Goal: Use online tool/utility: Utilize a website feature to perform a specific function

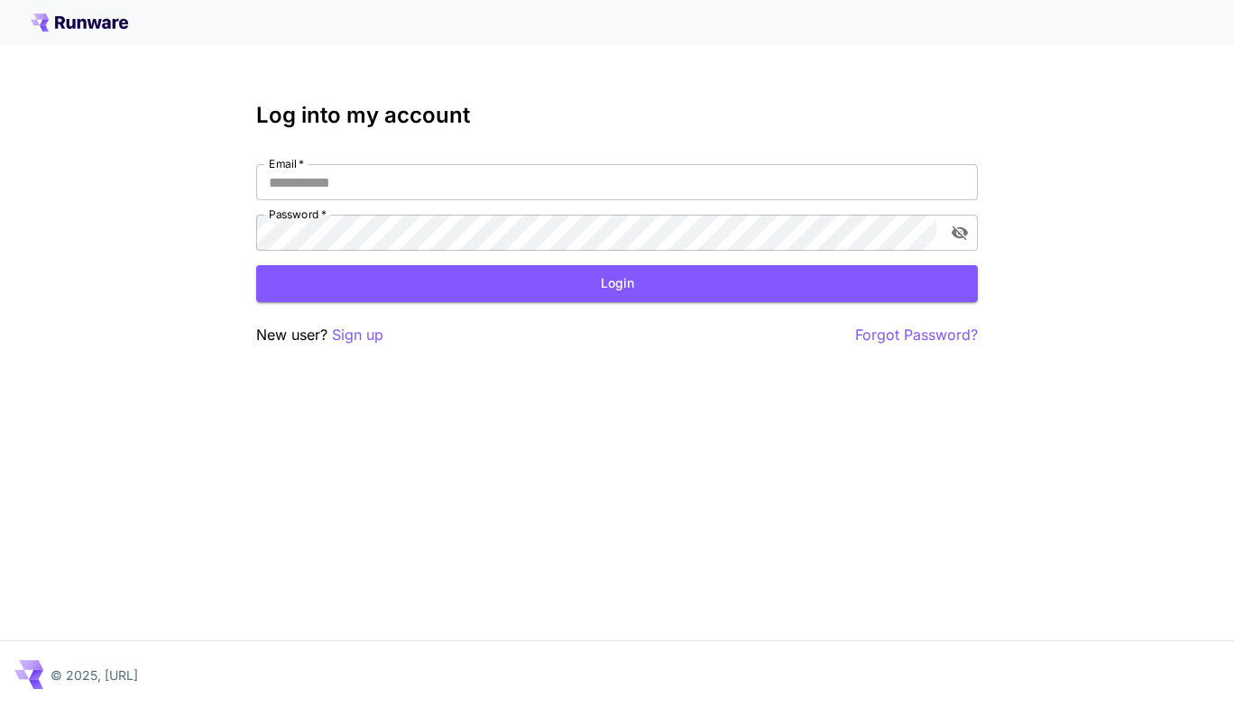
type input "**********"
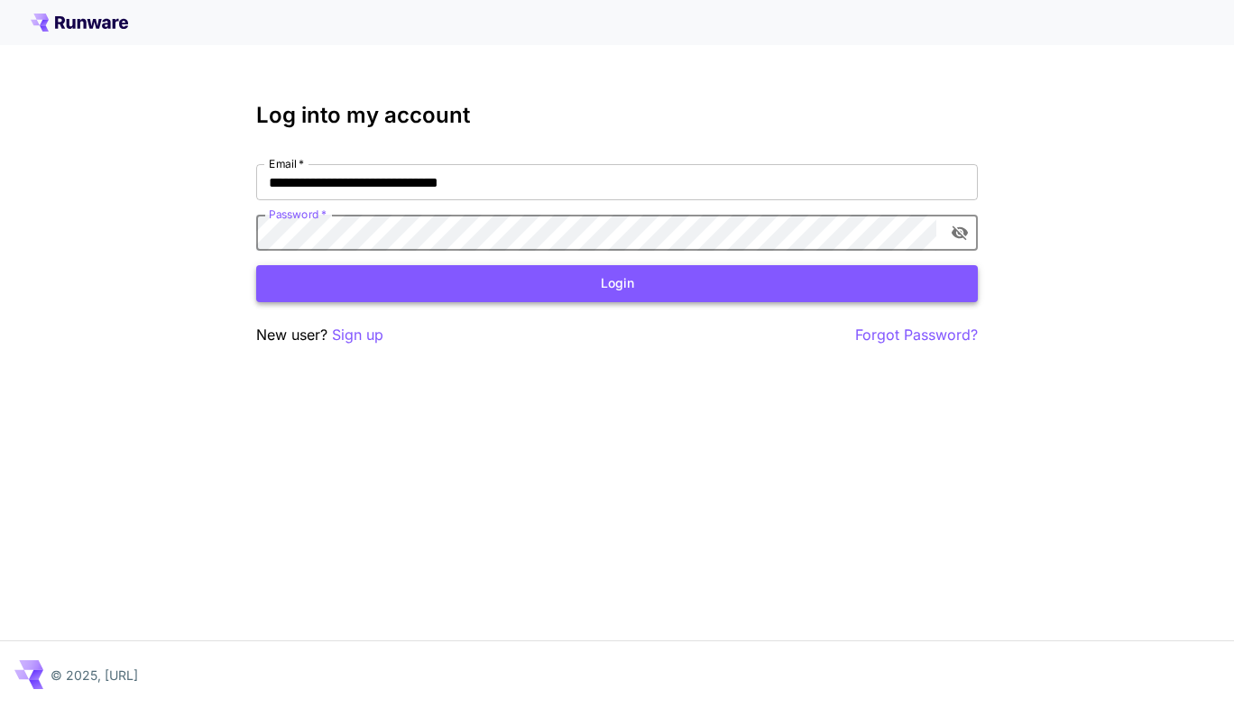
click at [619, 290] on button "Login" at bounding box center [616, 283] width 721 height 37
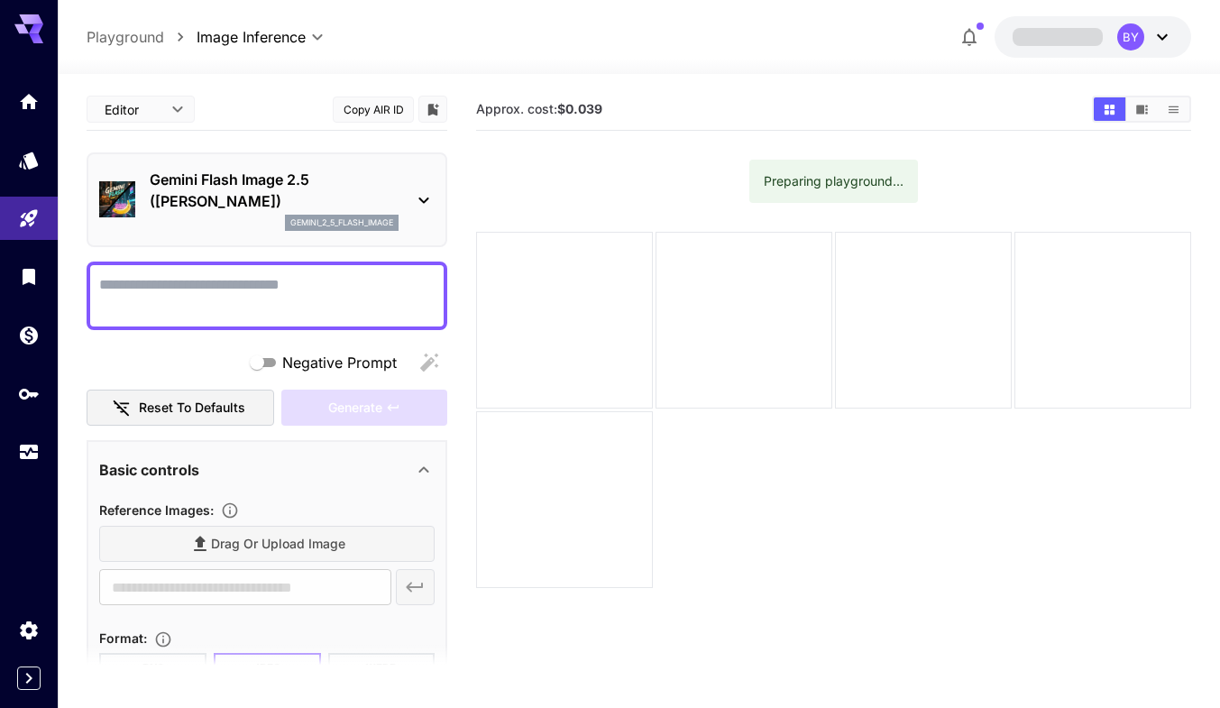
click at [178, 534] on div "Drag or upload image" at bounding box center [266, 544] width 335 height 37
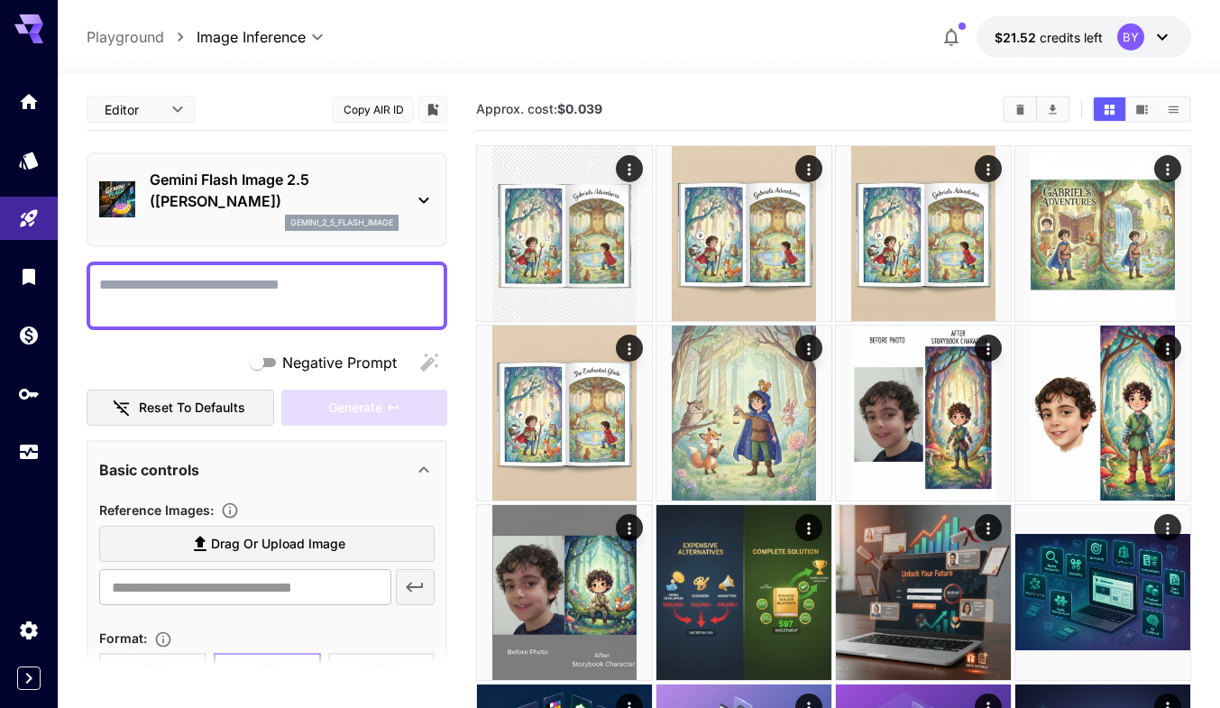
click at [198, 560] on label "Drag or upload image" at bounding box center [266, 544] width 335 height 37
click at [0, 0] on input "Drag or upload image" at bounding box center [0, 0] width 0 height 0
click at [166, 294] on textarea "Negative Prompt" at bounding box center [266, 295] width 335 height 43
paste textarea "**********"
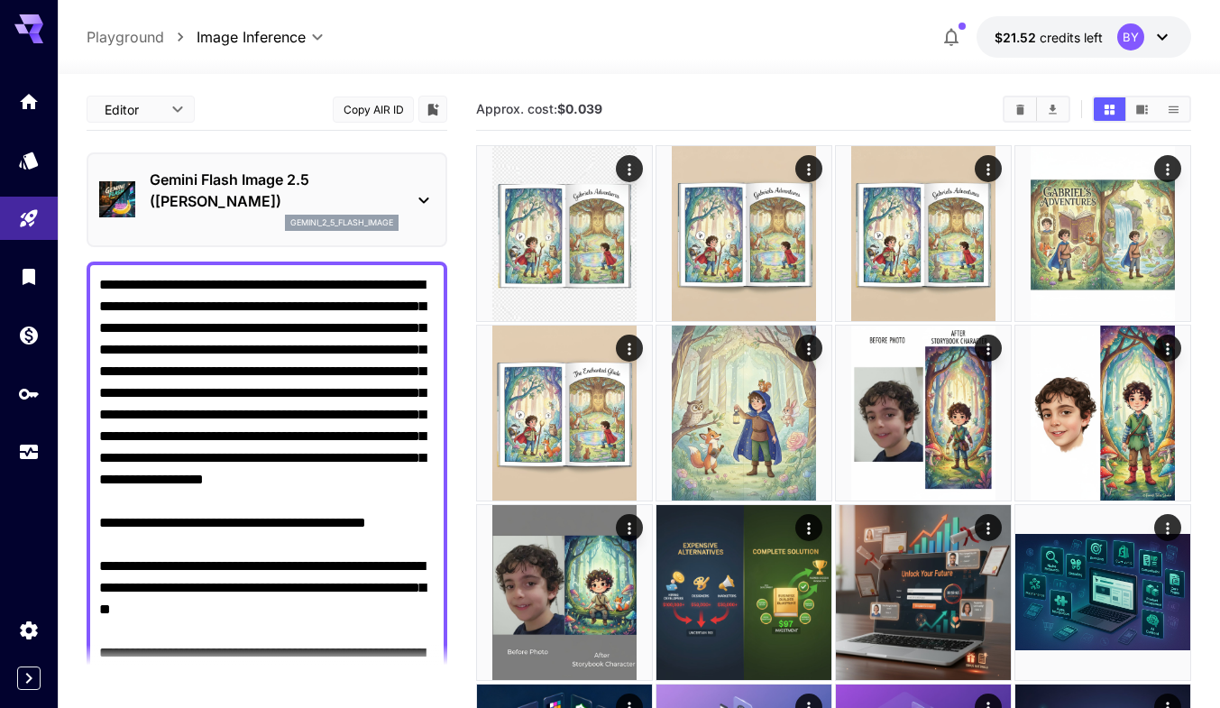
type textarea "**********"
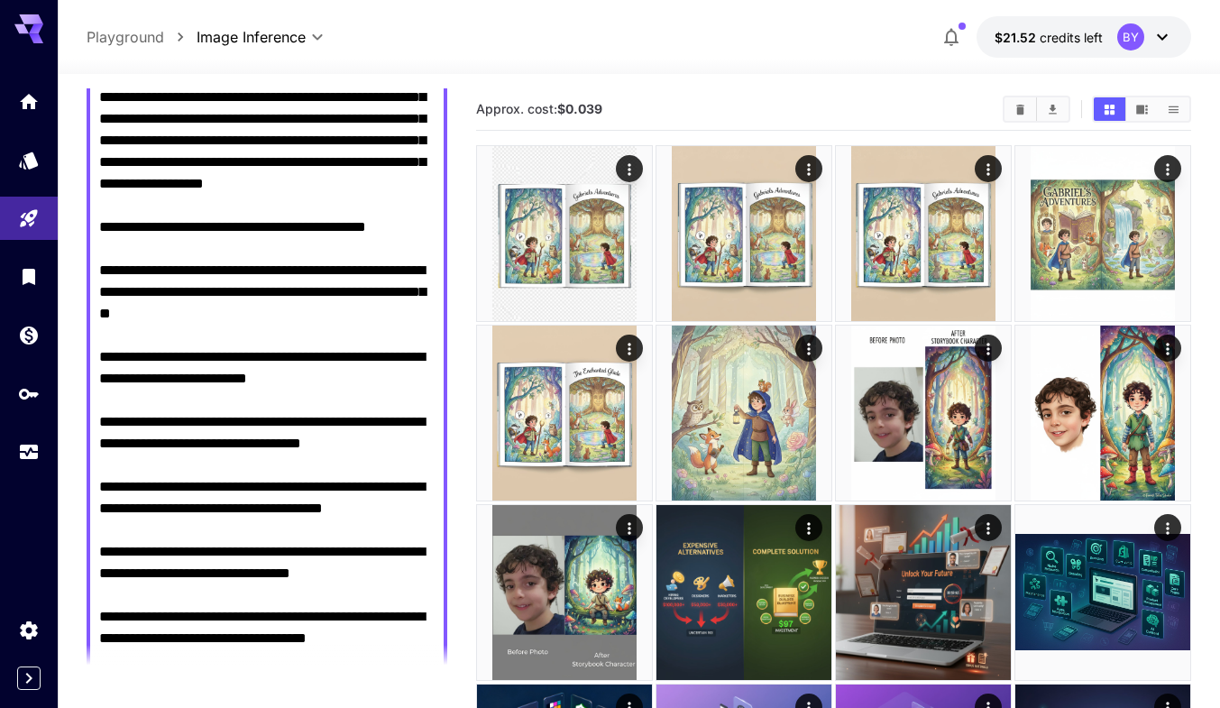
type input "**********"
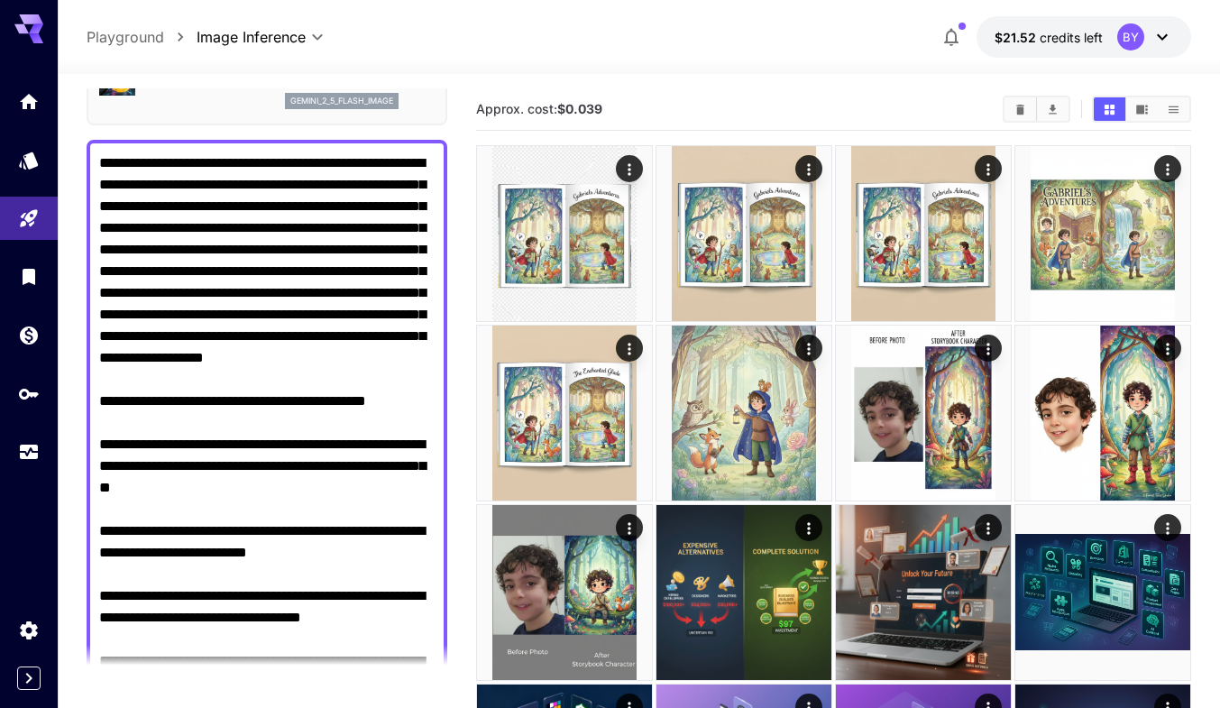
scroll to position [115, 0]
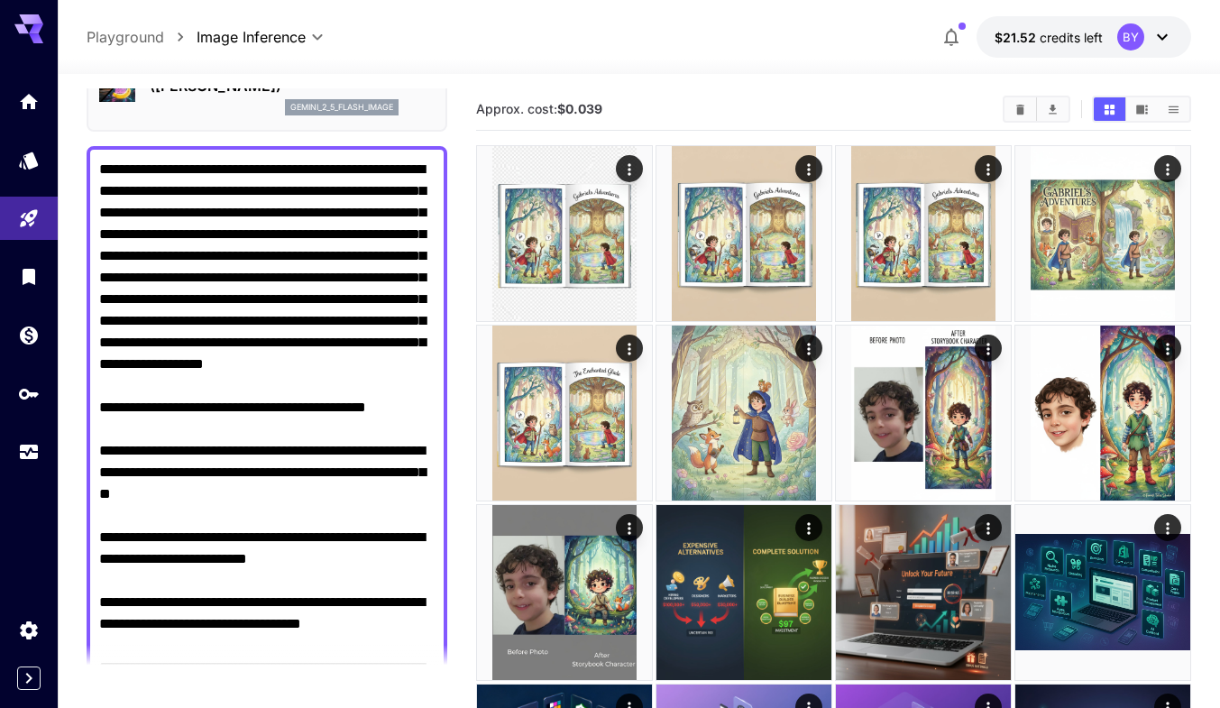
click at [154, 402] on textarea "Negative Prompt" at bounding box center [266, 516] width 335 height 714
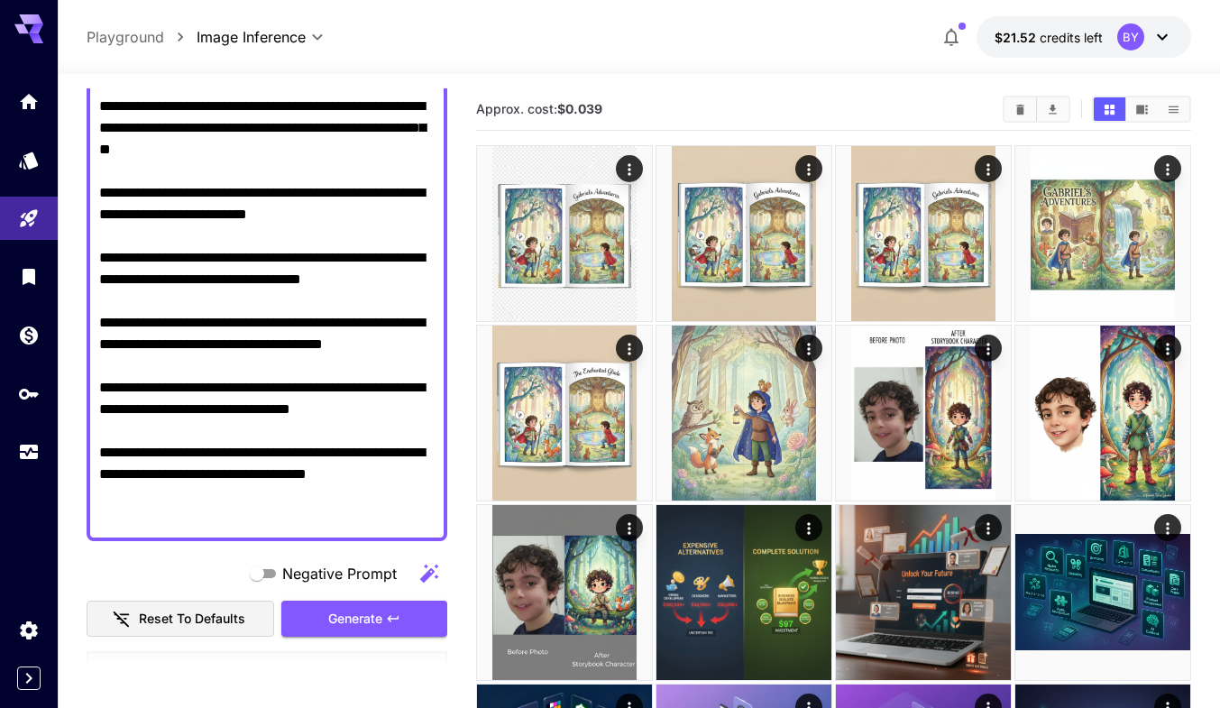
scroll to position [476, 0]
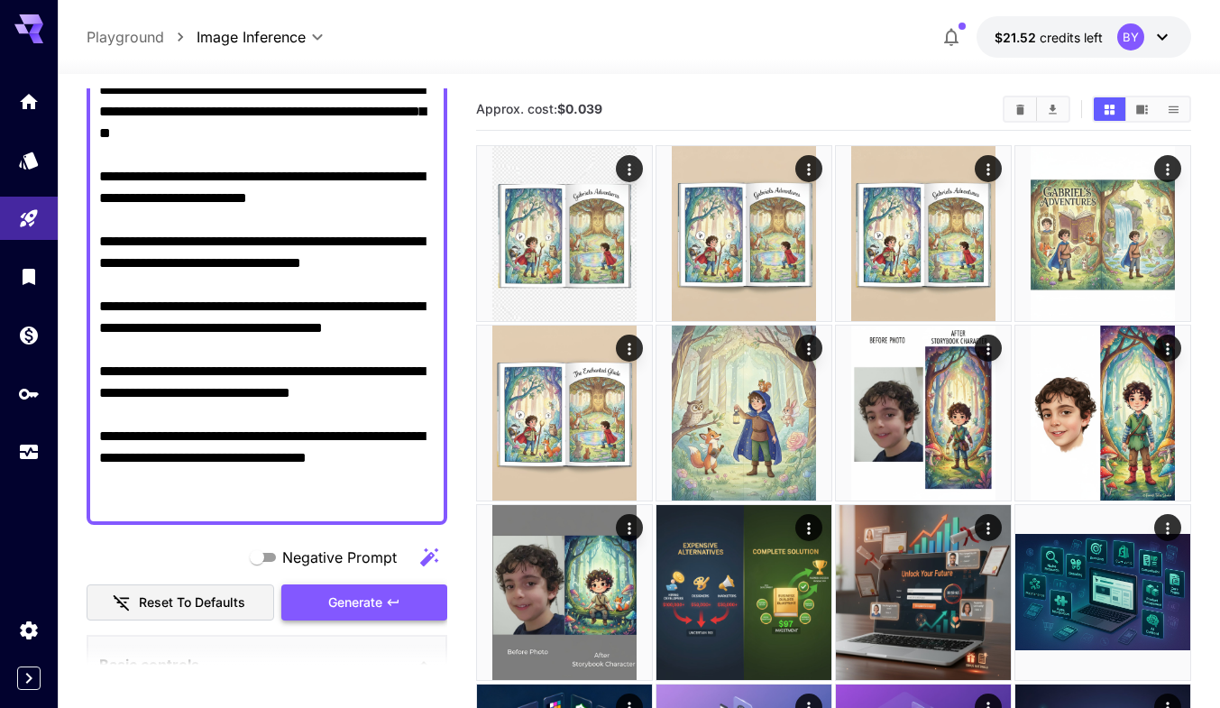
type textarea "**********"
click at [355, 604] on span "Generate" at bounding box center [355, 603] width 54 height 23
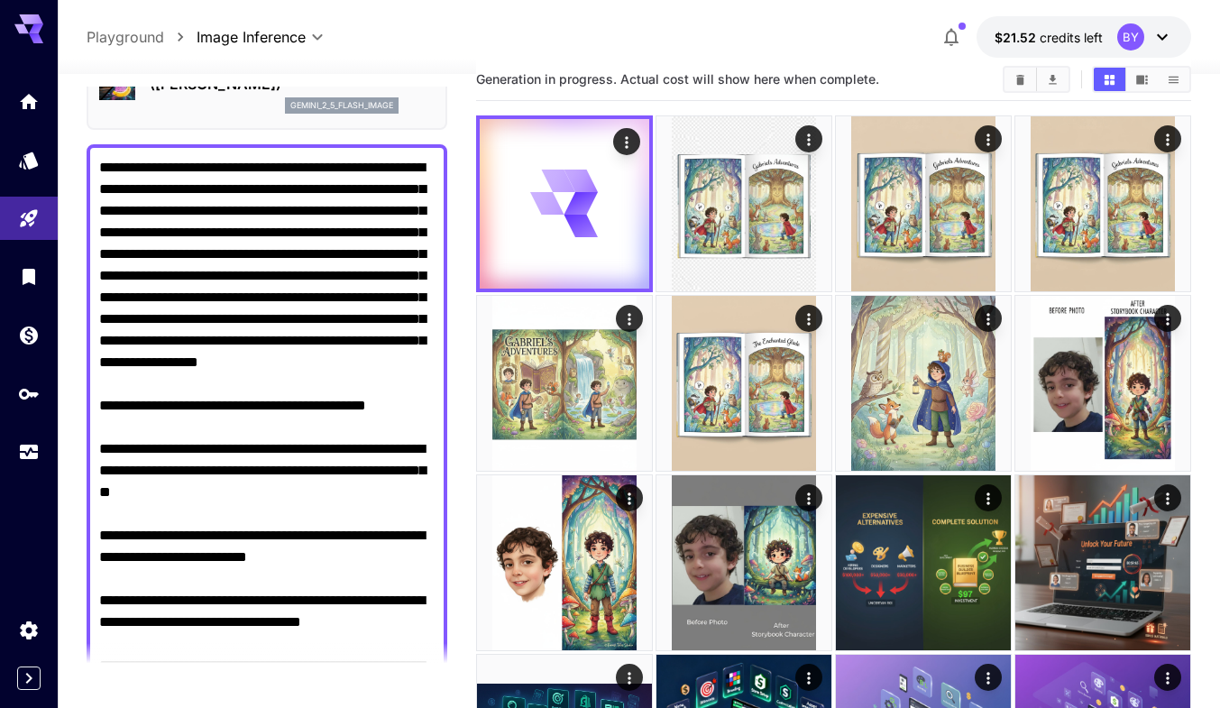
scroll to position [0, 0]
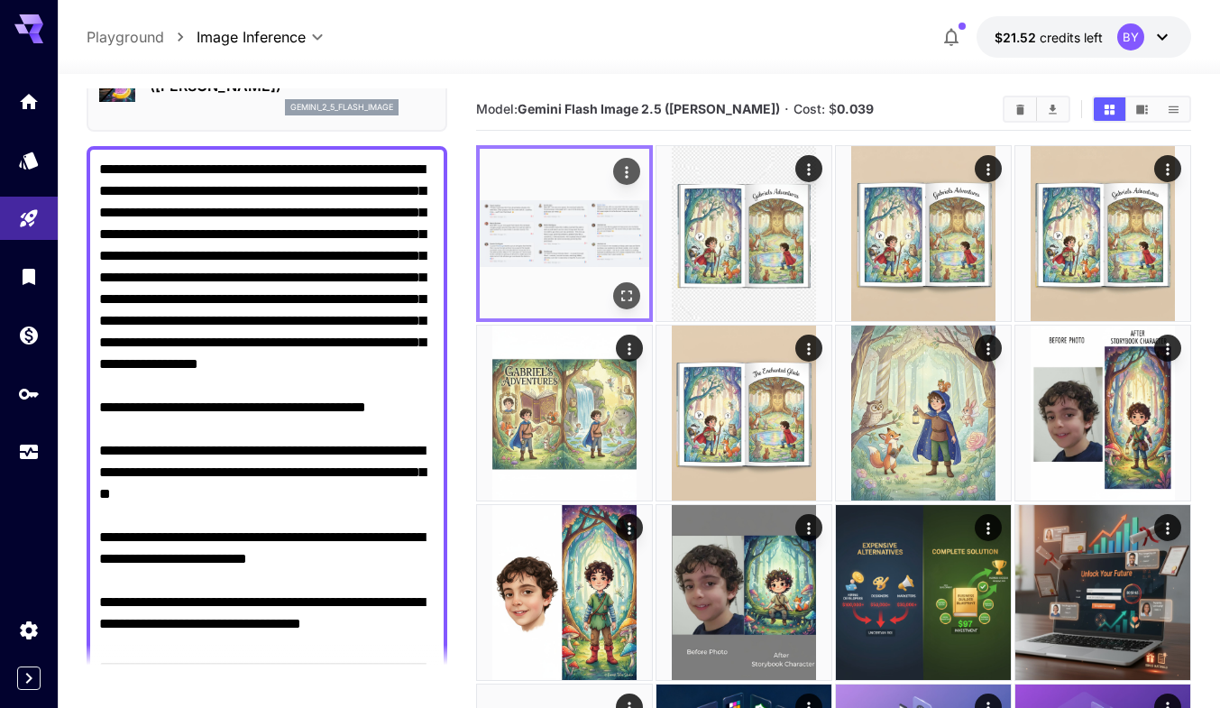
click at [546, 252] on img at bounding box center [565, 234] width 170 height 170
click at [620, 292] on icon "Open in fullscreen" at bounding box center [627, 296] width 18 height 18
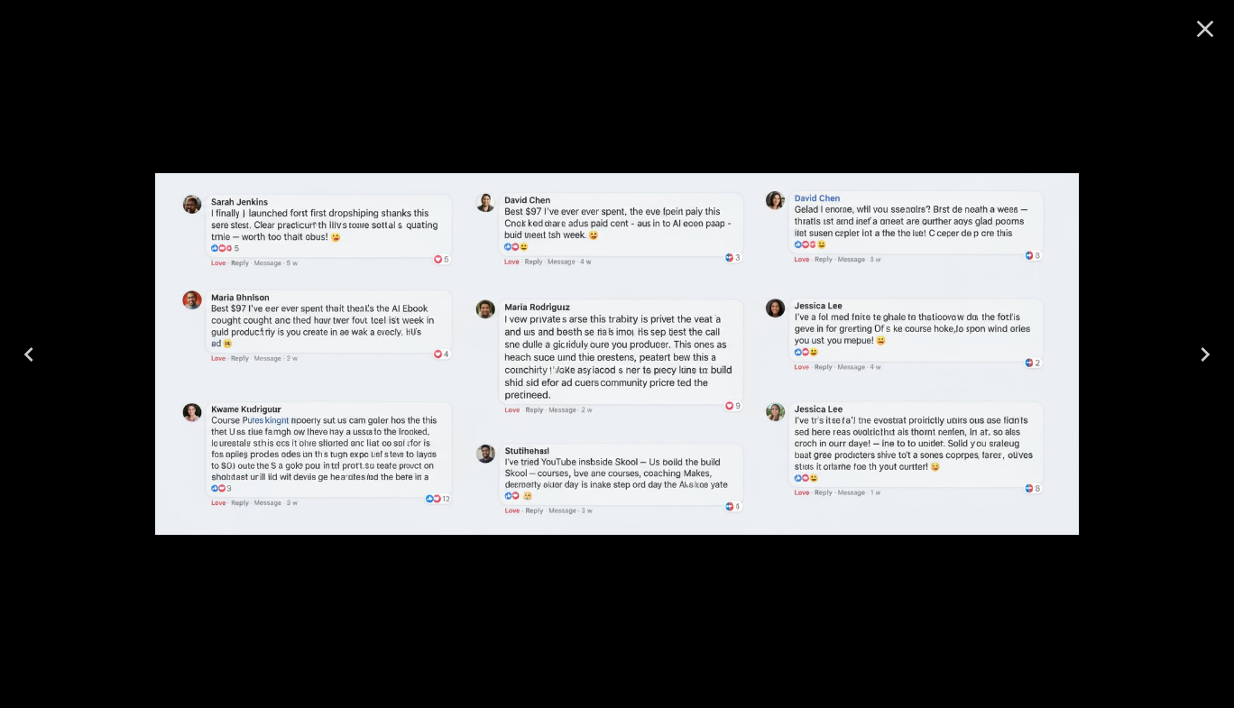
click at [1207, 31] on icon "Close" at bounding box center [1205, 29] width 17 height 17
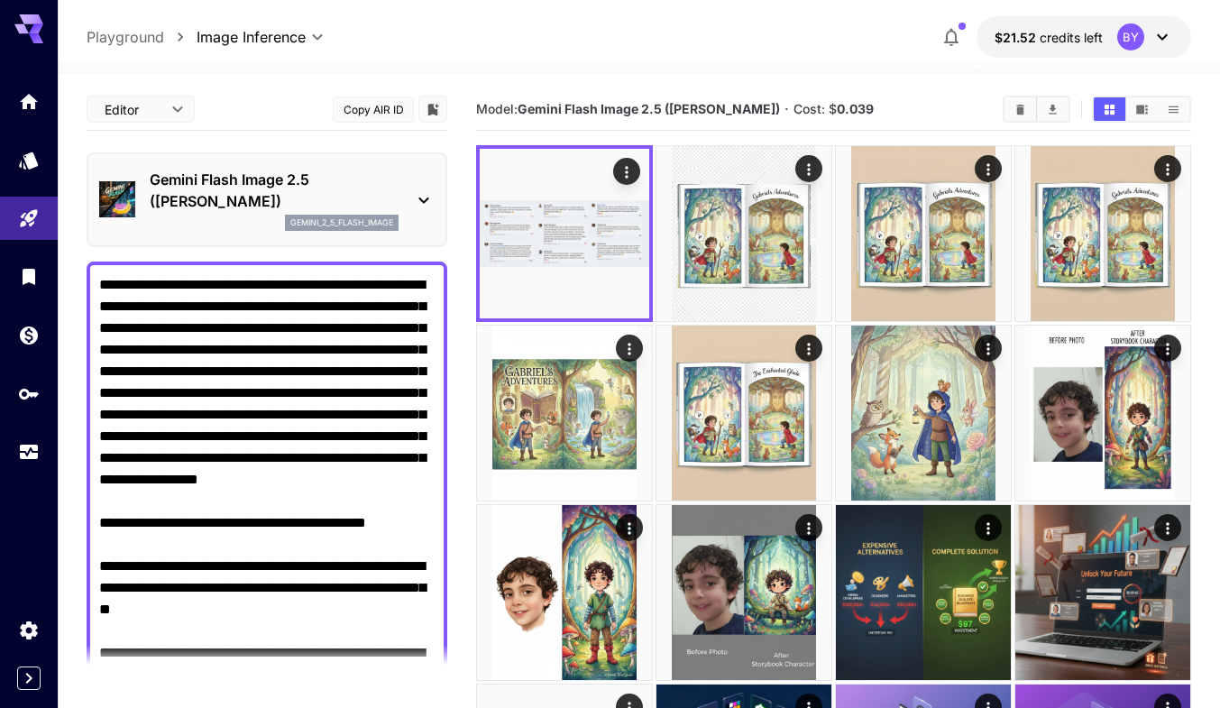
click at [197, 169] on p "Gemini Flash Image 2.5 (Nano Banana)" at bounding box center [274, 190] width 249 height 43
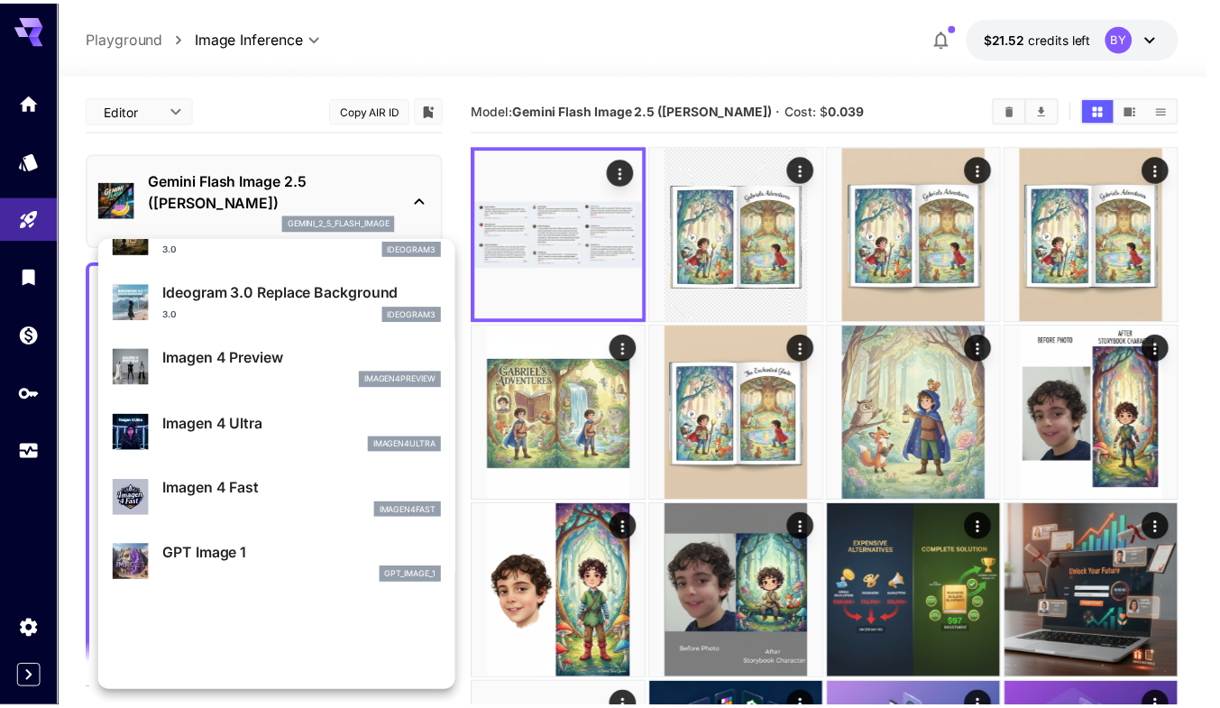
scroll to position [906, 0]
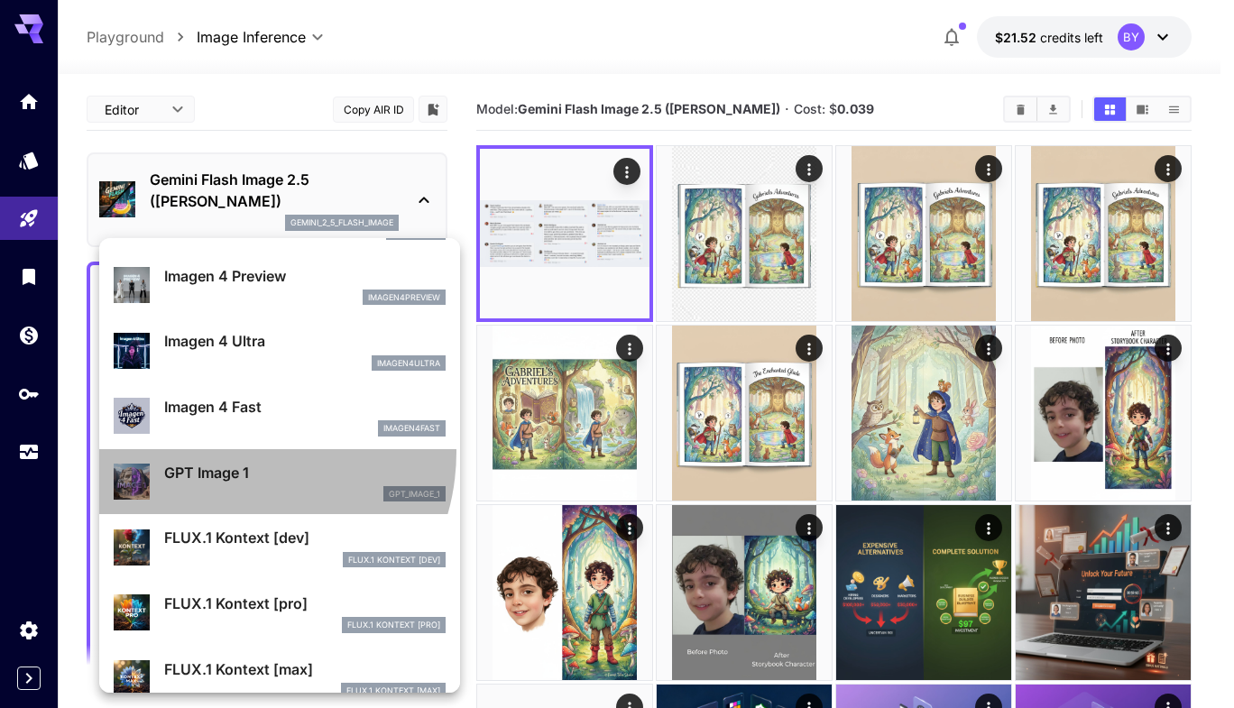
click at [229, 452] on li "GPT Image 1 gpt_image_1" at bounding box center [279, 482] width 361 height 66
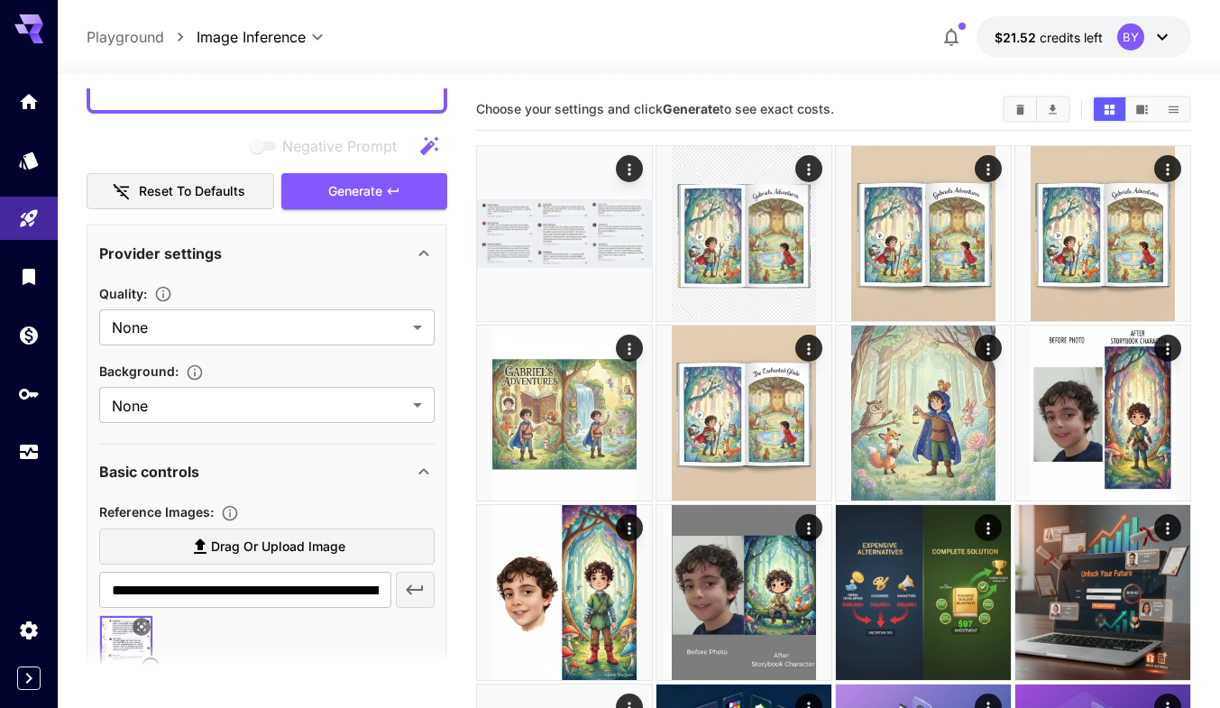
scroll to position [902, 0]
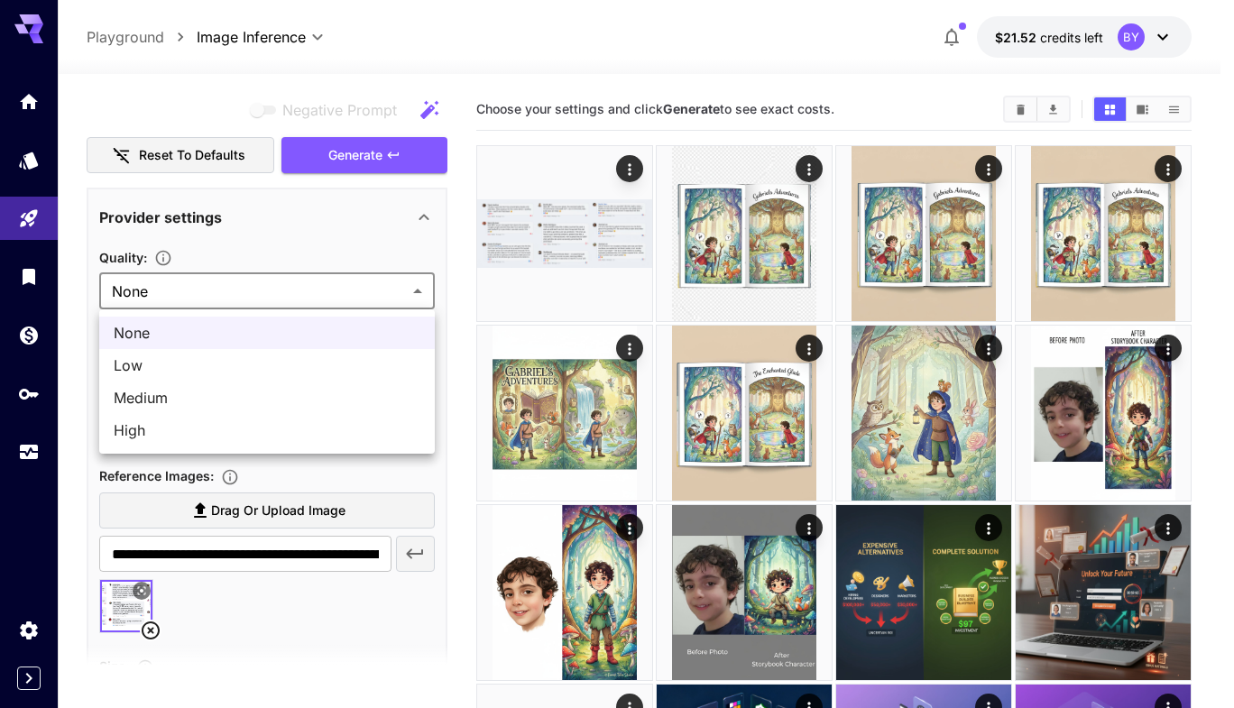
click at [165, 298] on div at bounding box center [617, 354] width 1234 height 708
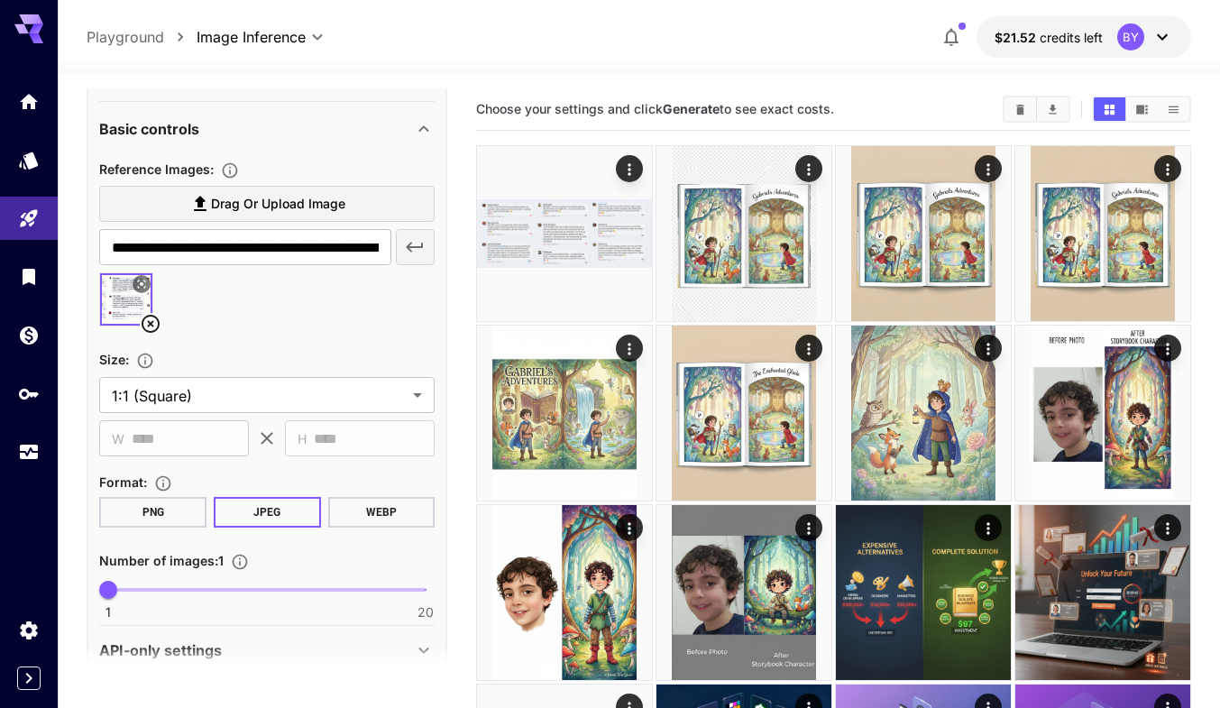
scroll to position [1239, 0]
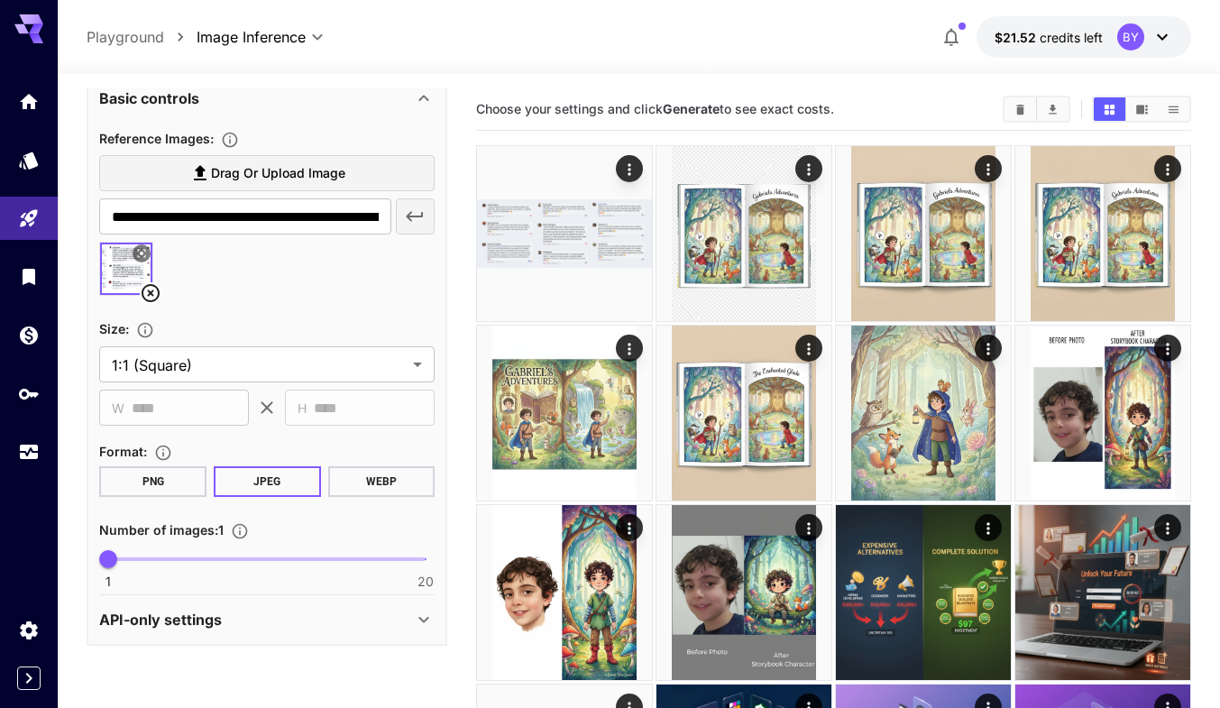
click at [211, 426] on div "**********" at bounding box center [266, 357] width 335 height 461
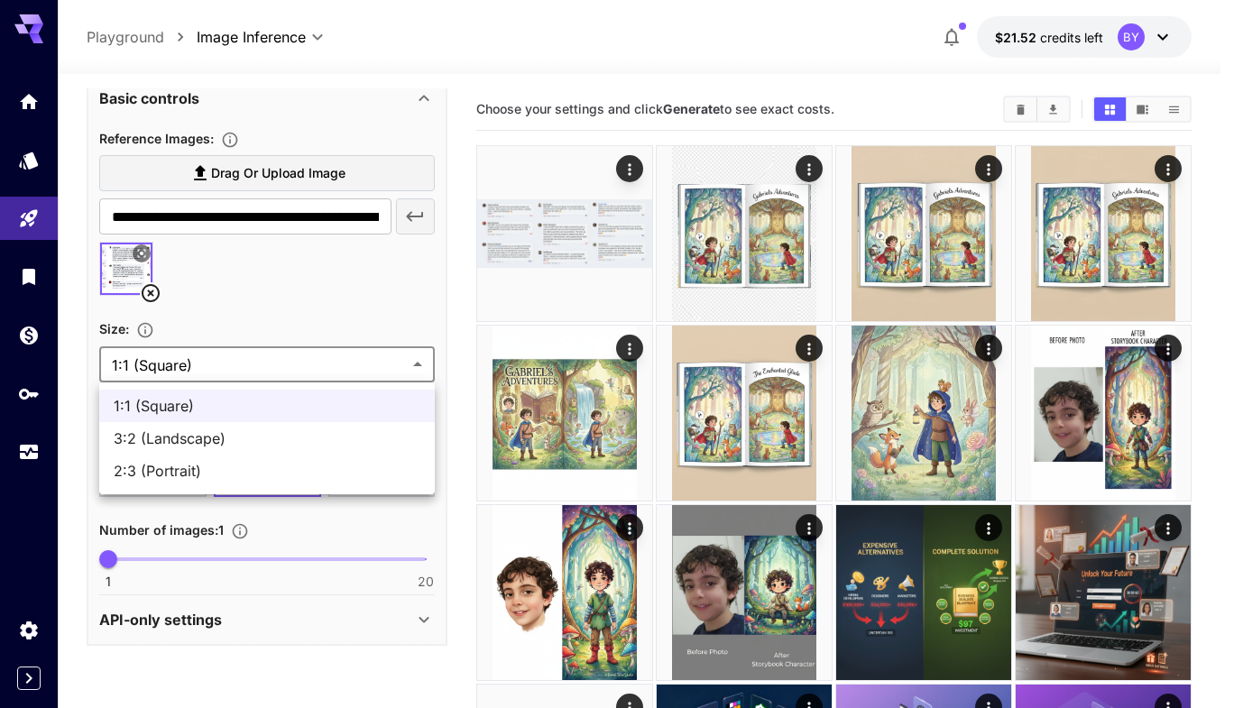
click at [191, 439] on span "3:2 (Landscape)" at bounding box center [267, 438] width 307 height 22
type input "**********"
type input "****"
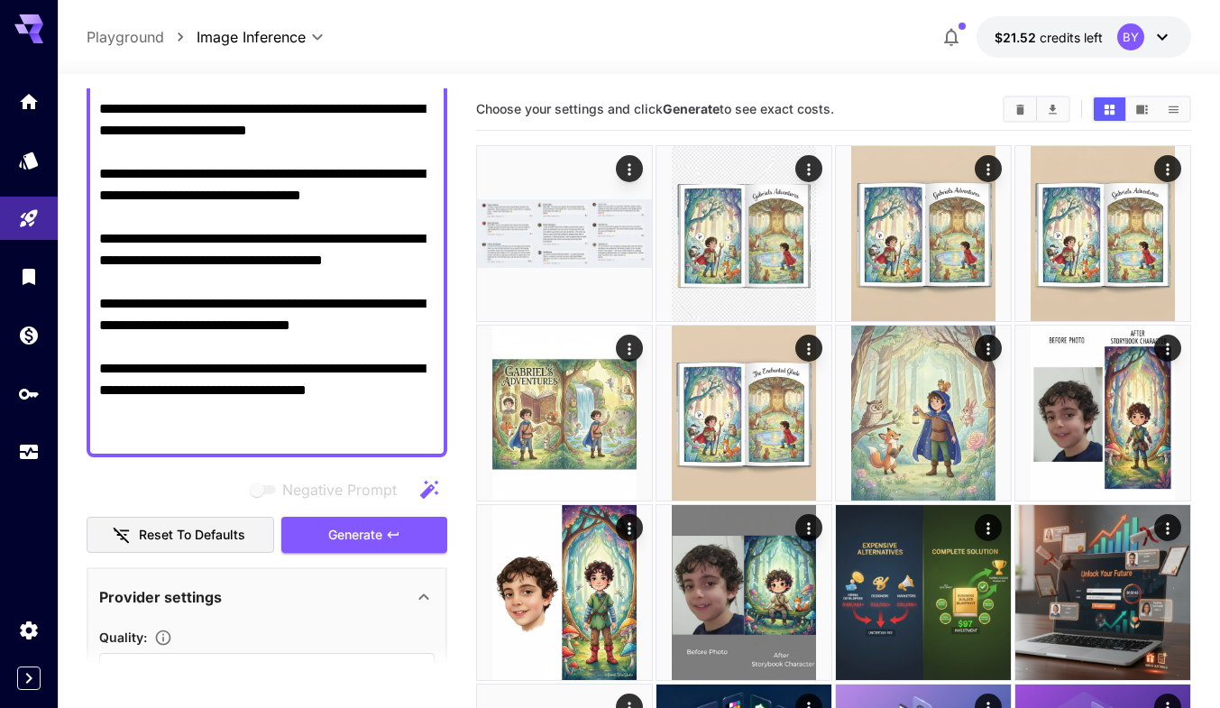
scroll to position [518, 0]
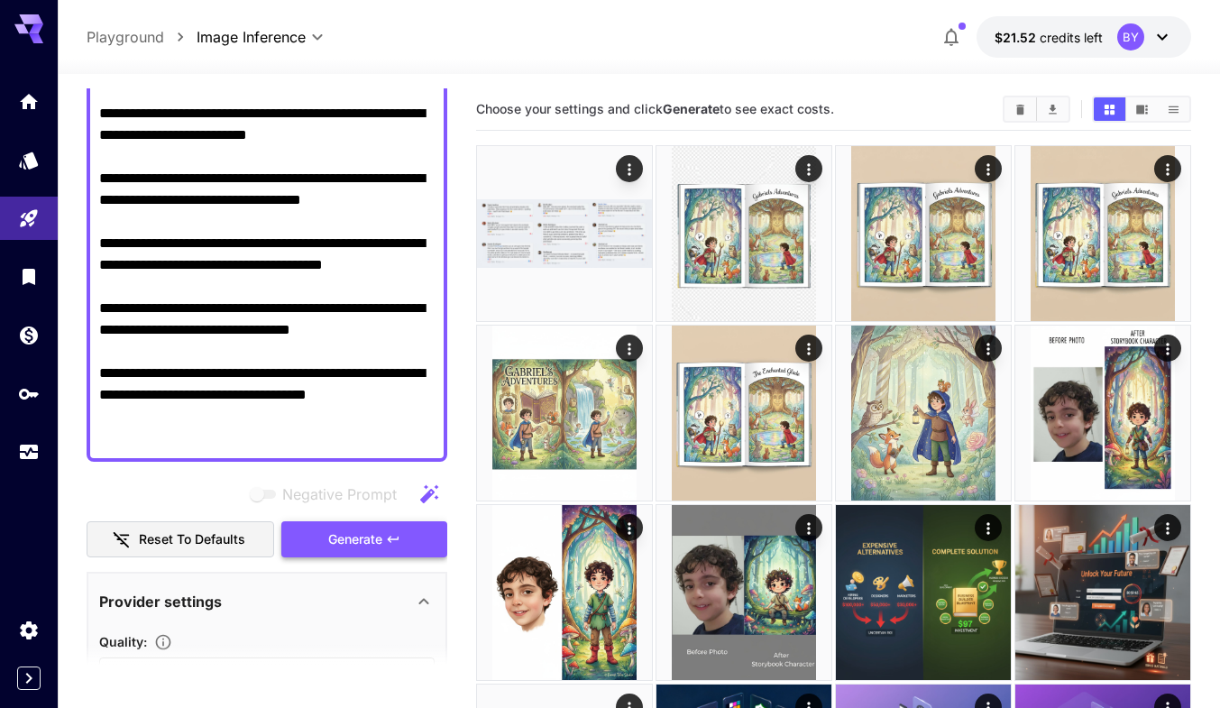
click at [337, 533] on span "Generate" at bounding box center [355, 539] width 54 height 23
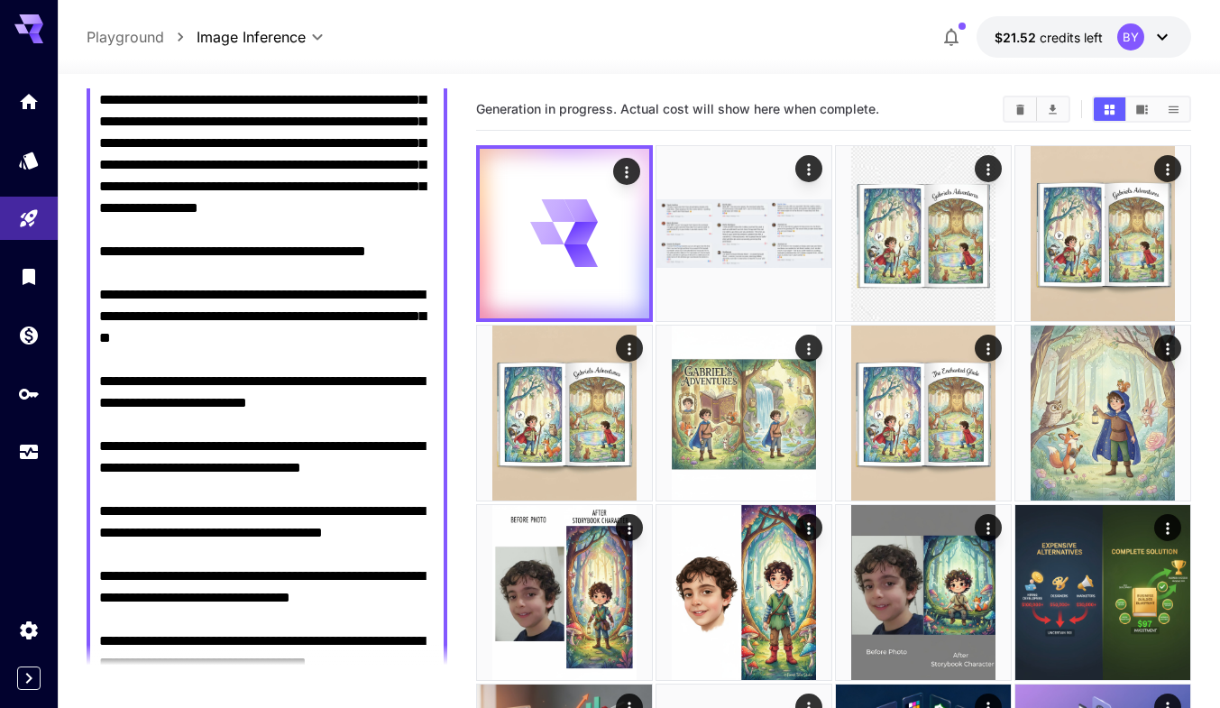
scroll to position [247, 0]
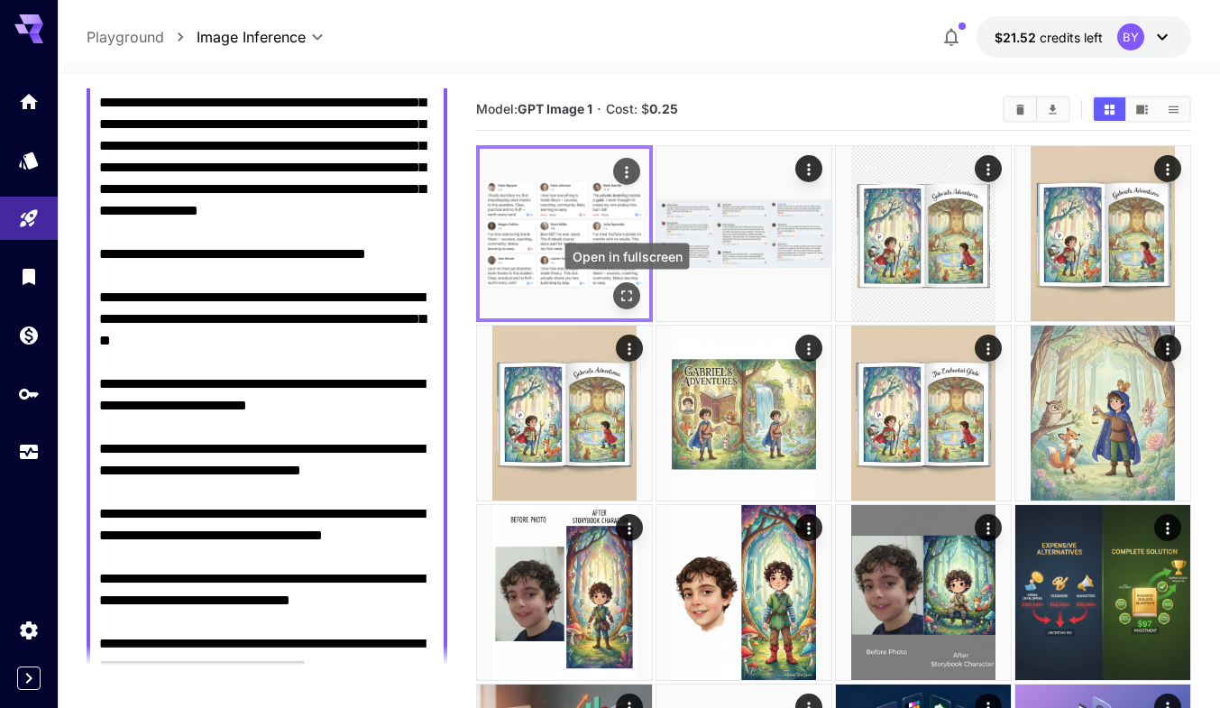
click at [632, 296] on icon "Open in fullscreen" at bounding box center [627, 296] width 18 height 18
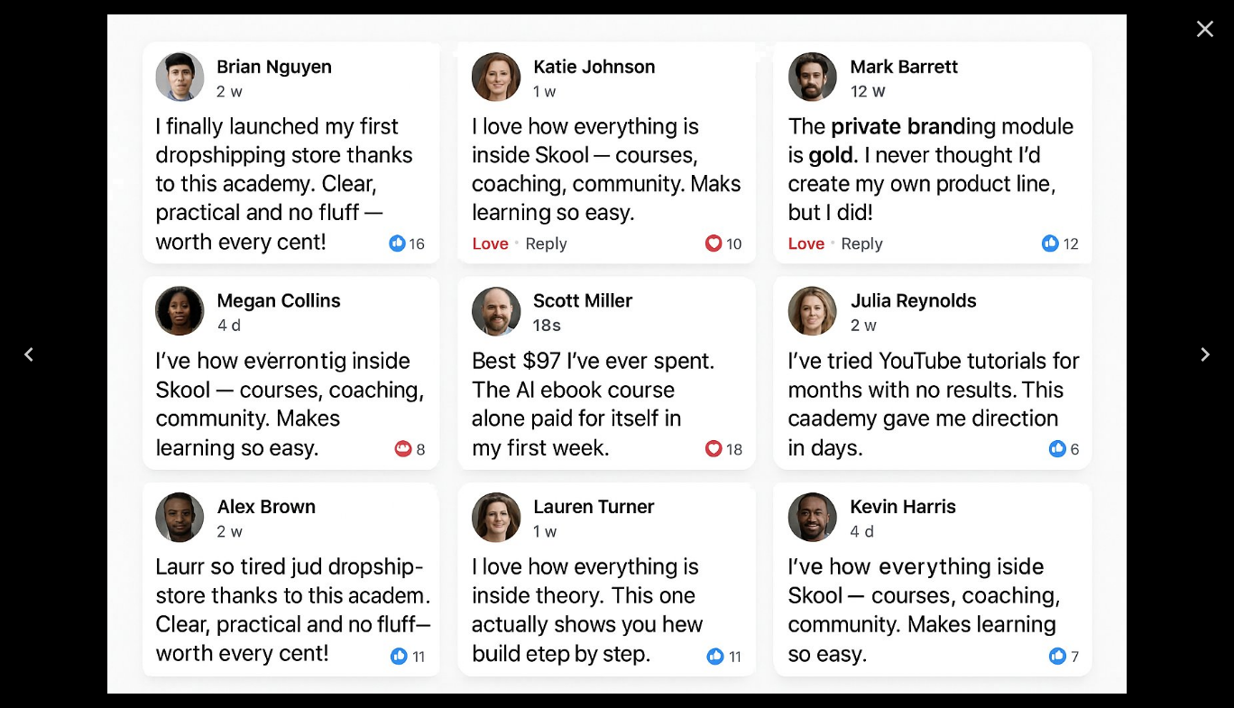
click at [1202, 41] on icon "Close" at bounding box center [1204, 28] width 29 height 29
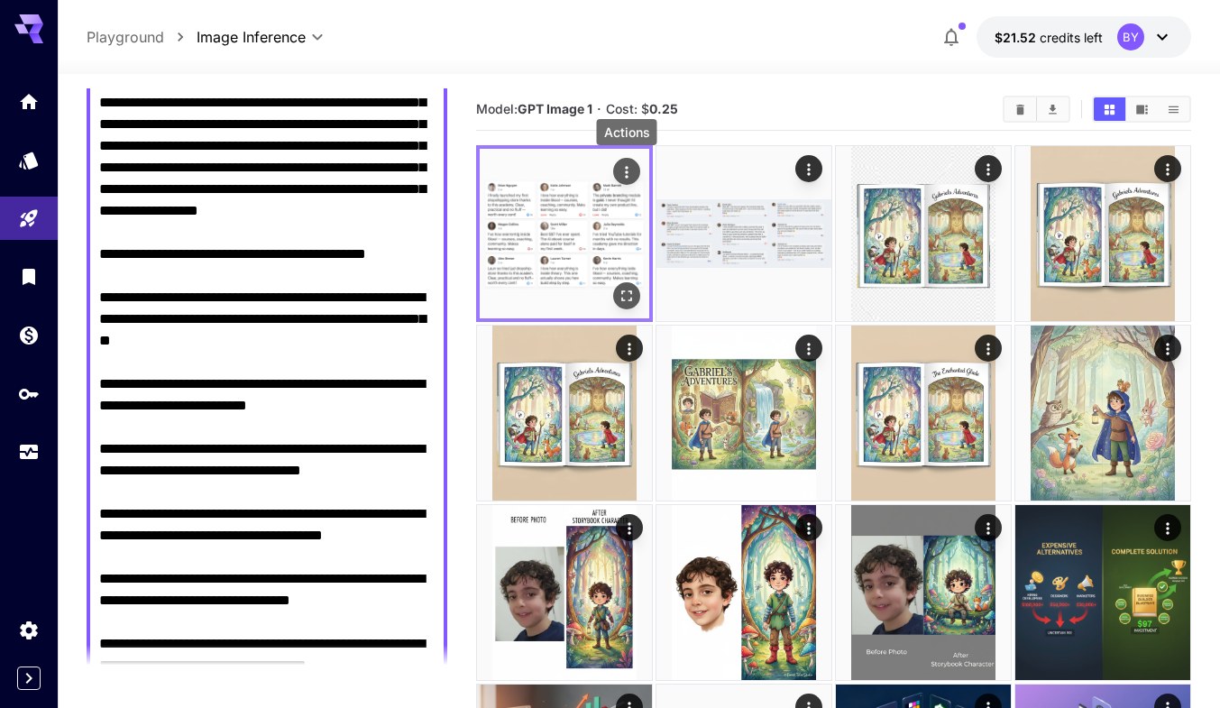
click at [629, 176] on icon "Actions" at bounding box center [627, 172] width 18 height 18
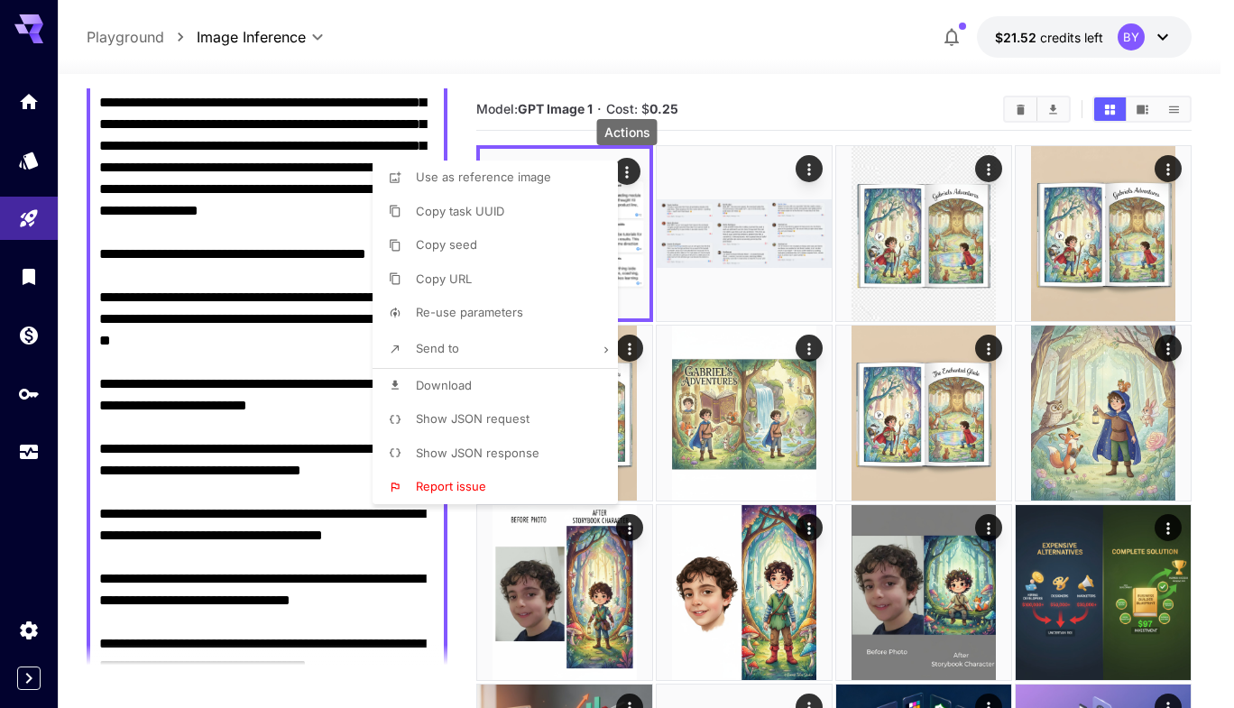
click at [485, 184] on p "Use as reference image" at bounding box center [483, 178] width 135 height 18
click at [121, 468] on div at bounding box center [617, 354] width 1234 height 708
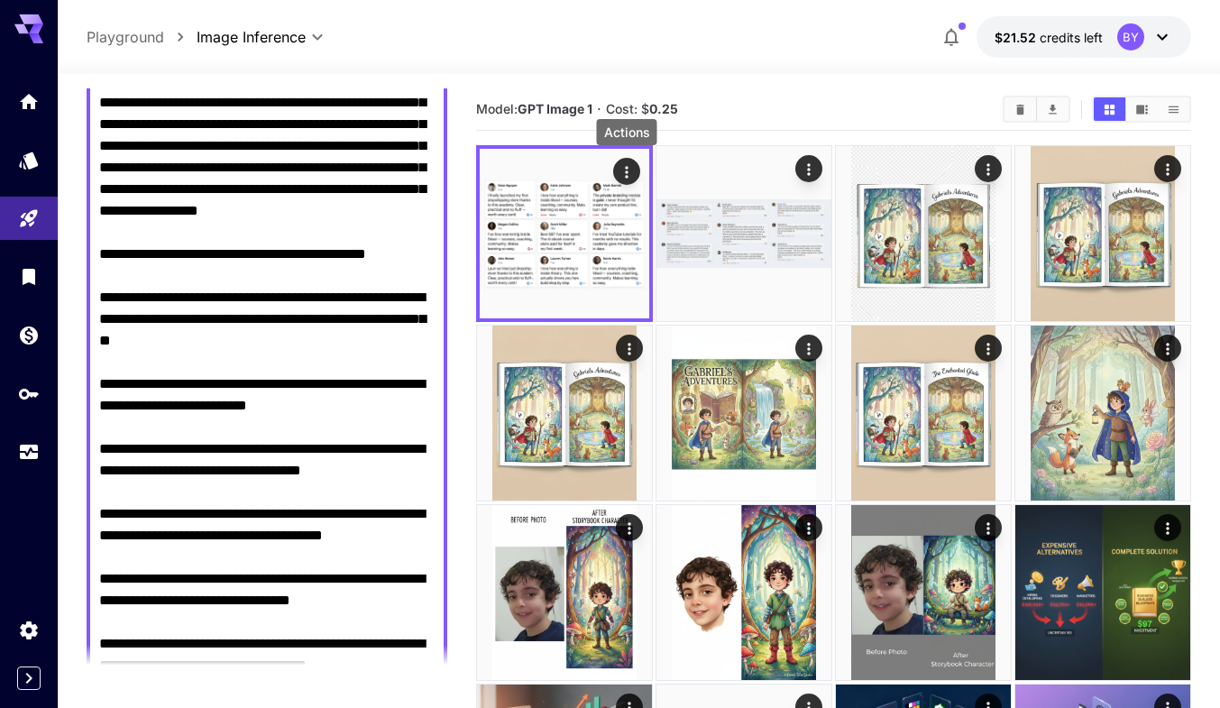
scroll to position [337, 0]
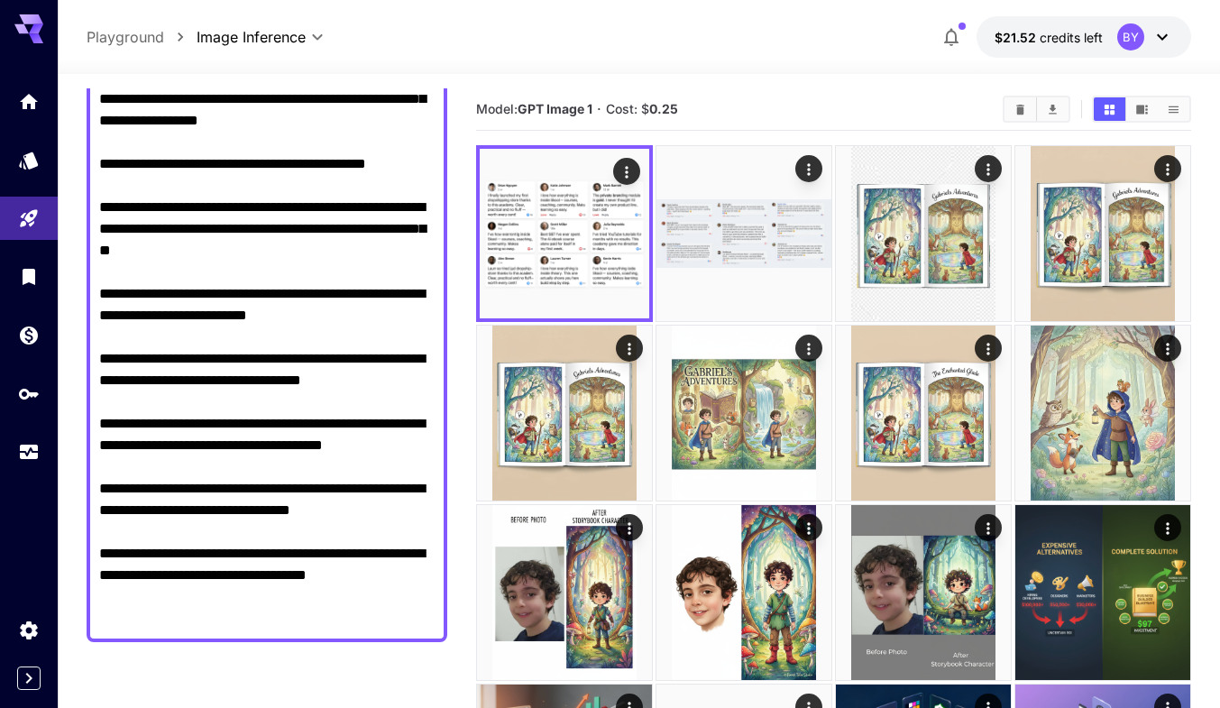
drag, startPoint x: 145, startPoint y: 335, endPoint x: 161, endPoint y: 338, distance: 15.6
click at [161, 338] on textarea "Negative Prompt" at bounding box center [266, 272] width 335 height 714
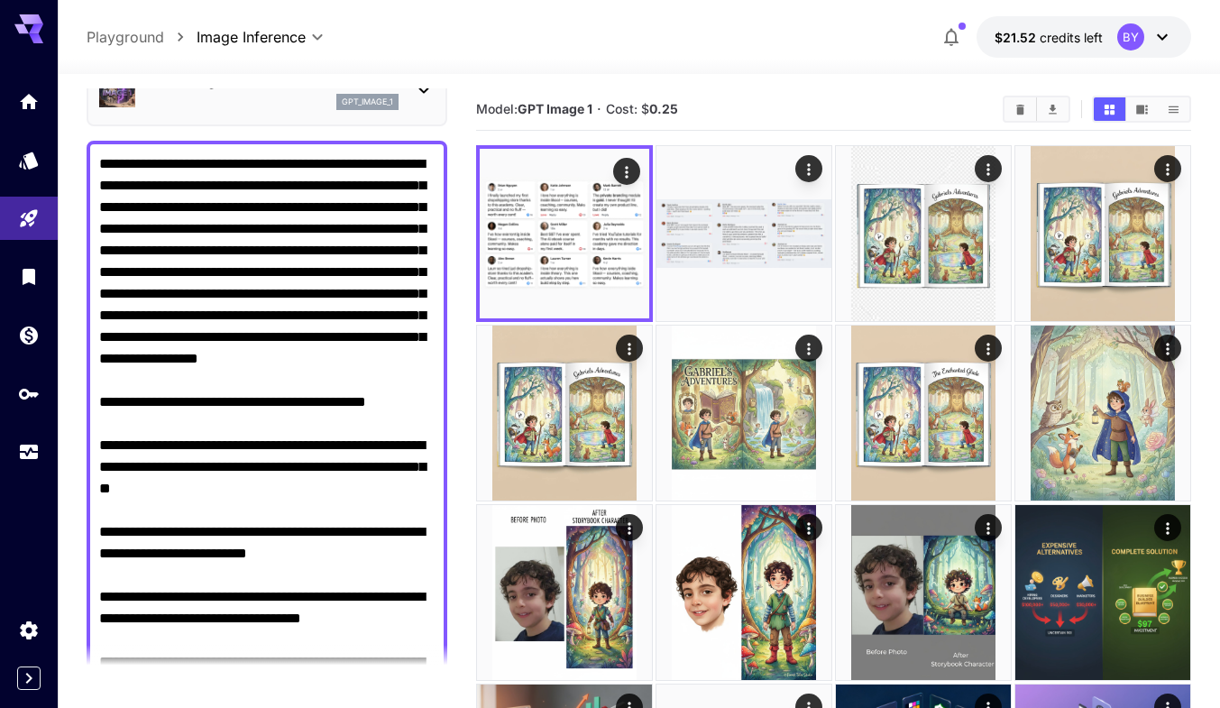
scroll to position [90, 0]
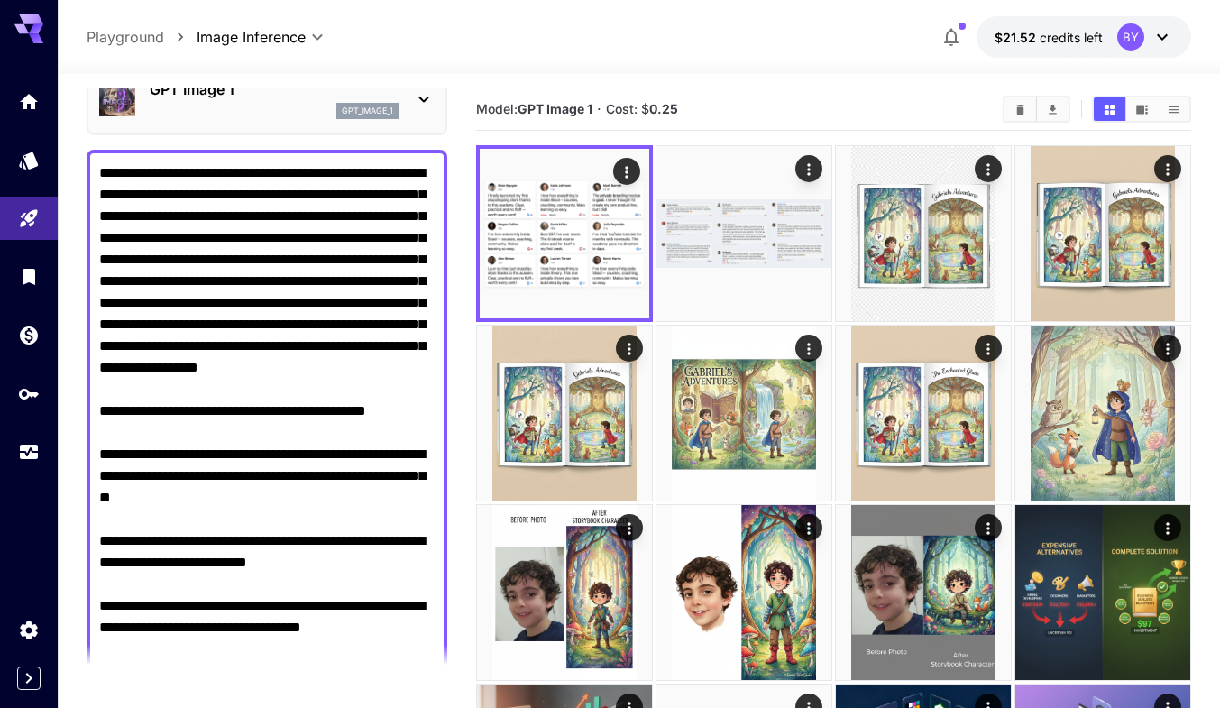
click at [180, 406] on textarea "Negative Prompt" at bounding box center [266, 519] width 335 height 714
click at [326, 218] on textarea "Negative Prompt" at bounding box center [266, 519] width 335 height 714
type textarea "**********"
click at [628, 289] on icon "Open in fullscreen" at bounding box center [627, 296] width 18 height 18
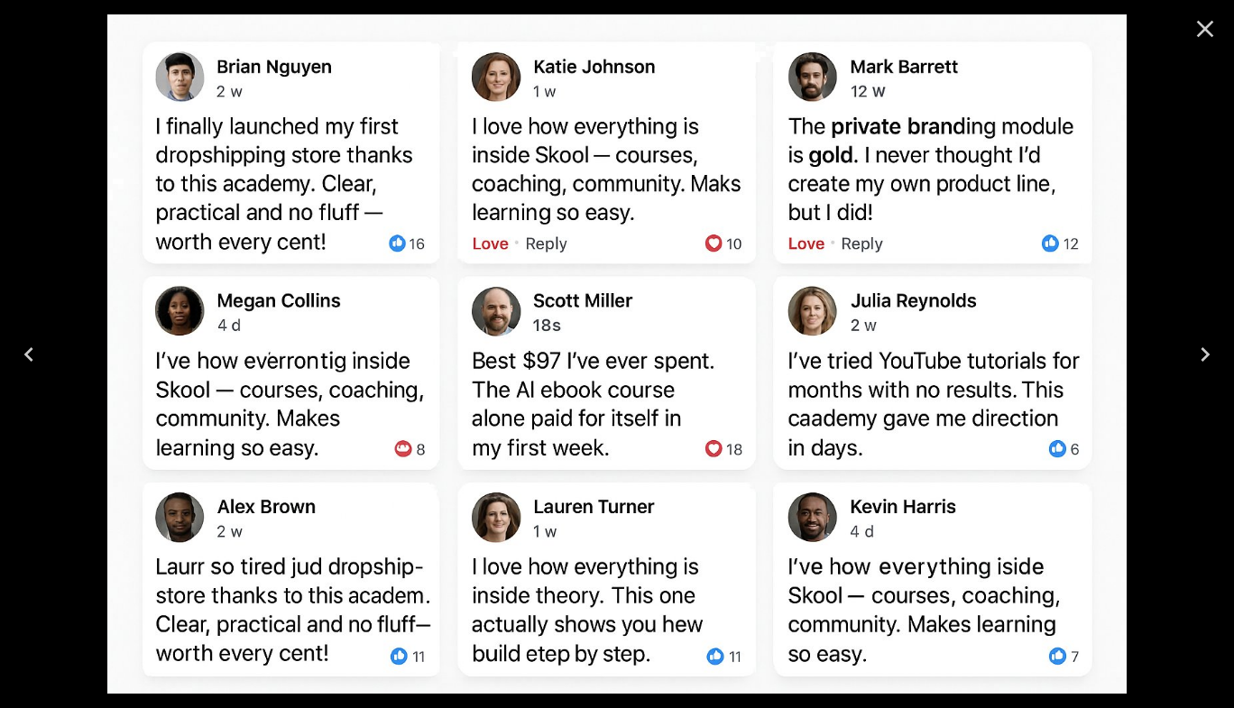
click at [1212, 24] on icon "Close" at bounding box center [1204, 28] width 29 height 29
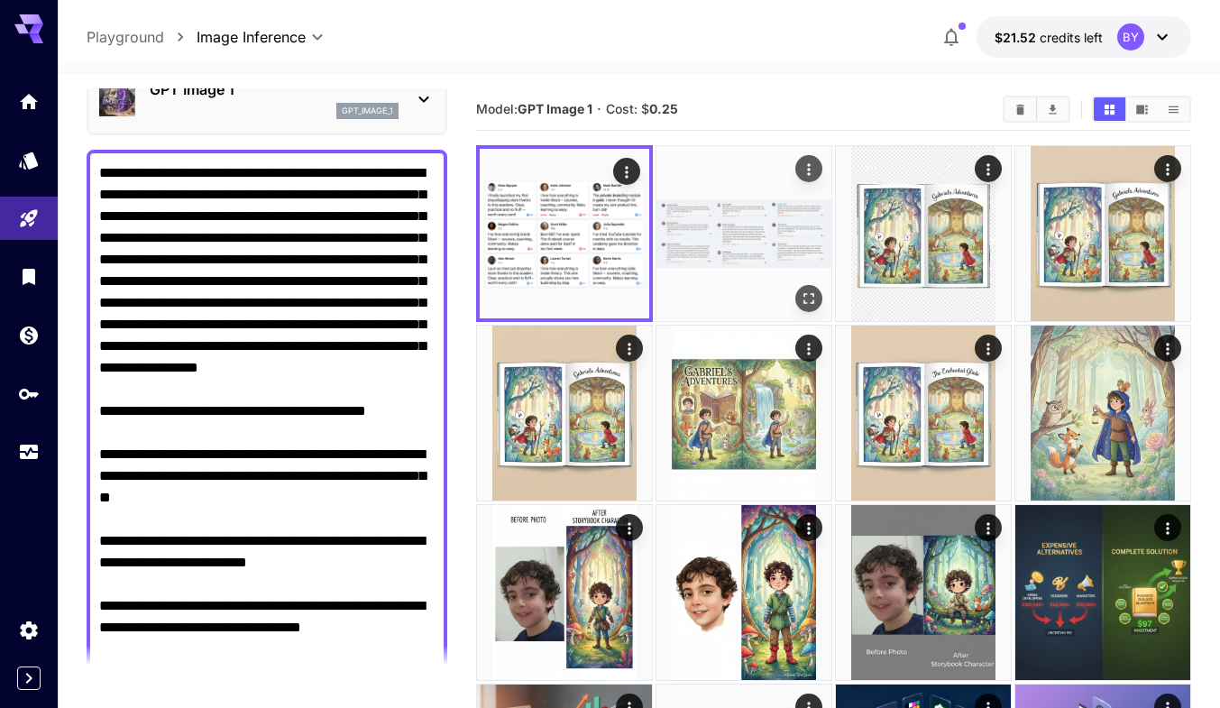
click at [808, 286] on button "Open in fullscreen" at bounding box center [808, 298] width 27 height 27
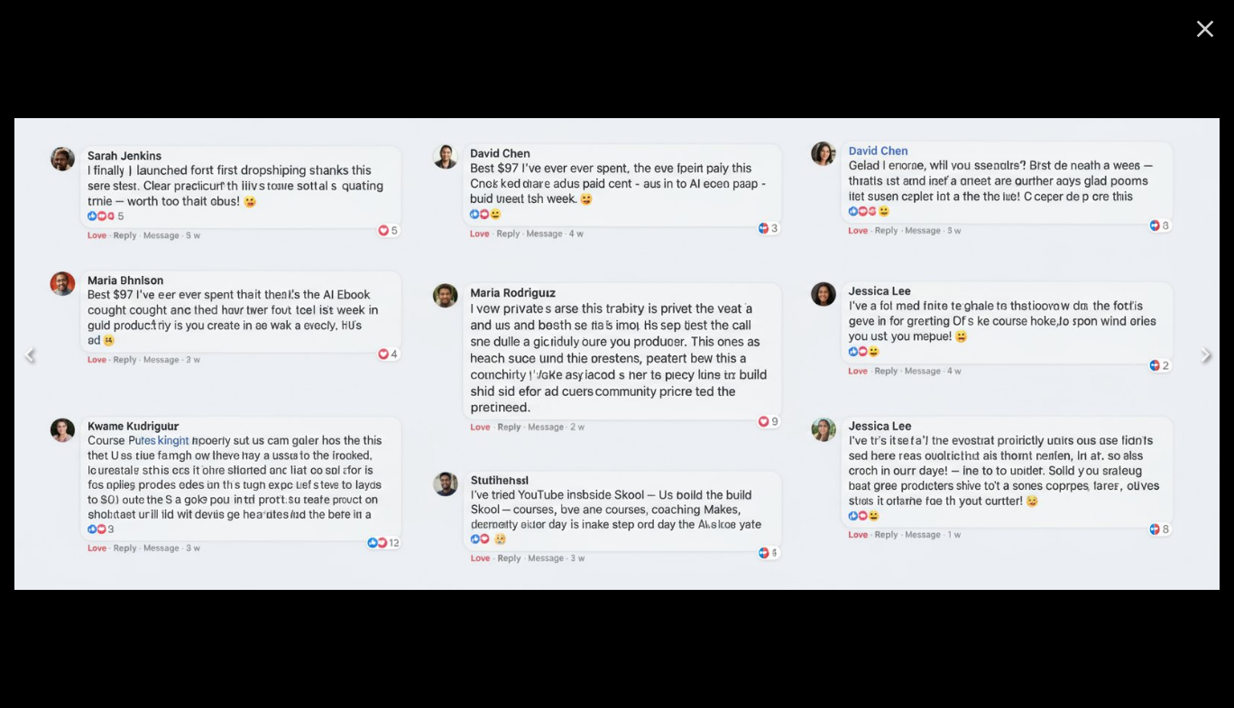
click at [1209, 32] on icon "Close" at bounding box center [1204, 28] width 29 height 29
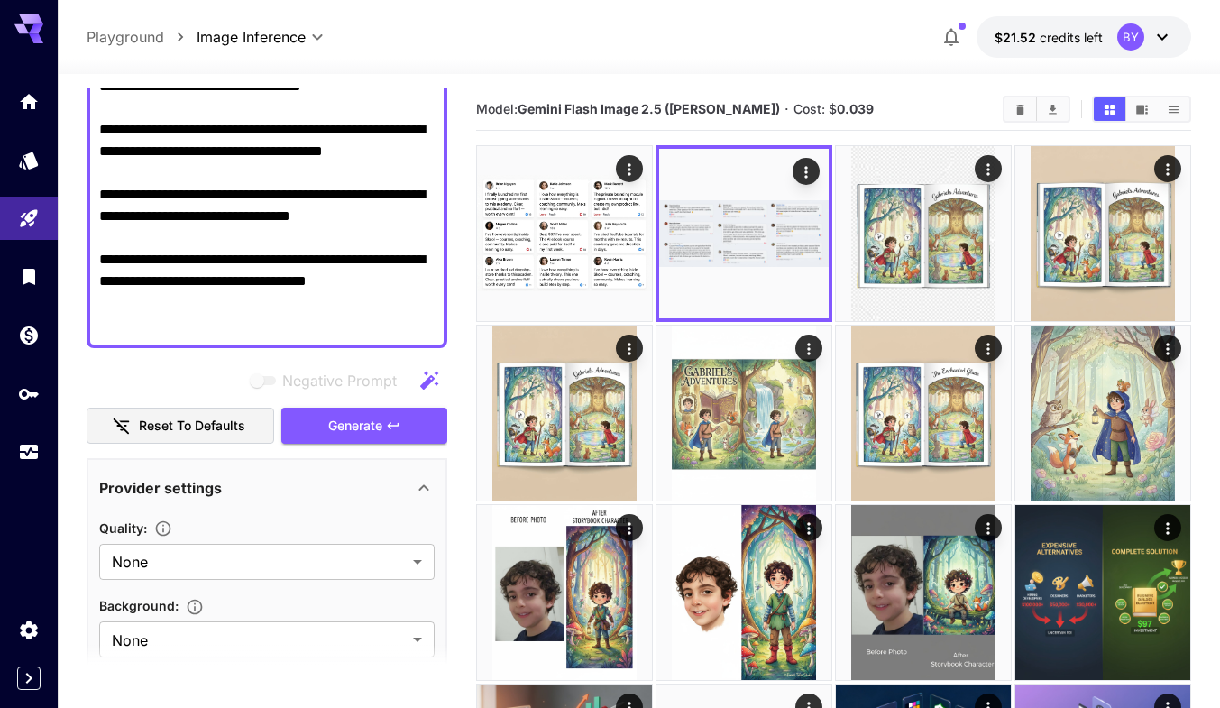
scroll to position [631, 0]
click at [381, 417] on span "Generate" at bounding box center [355, 426] width 54 height 23
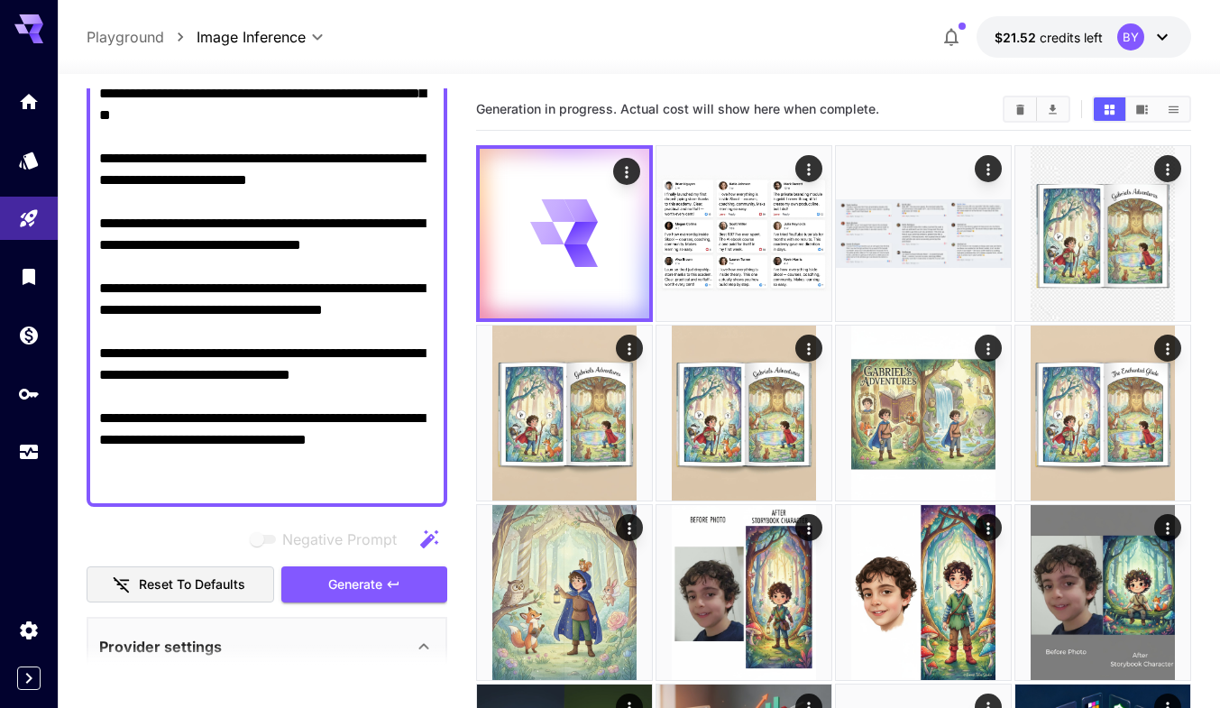
scroll to position [451, 0]
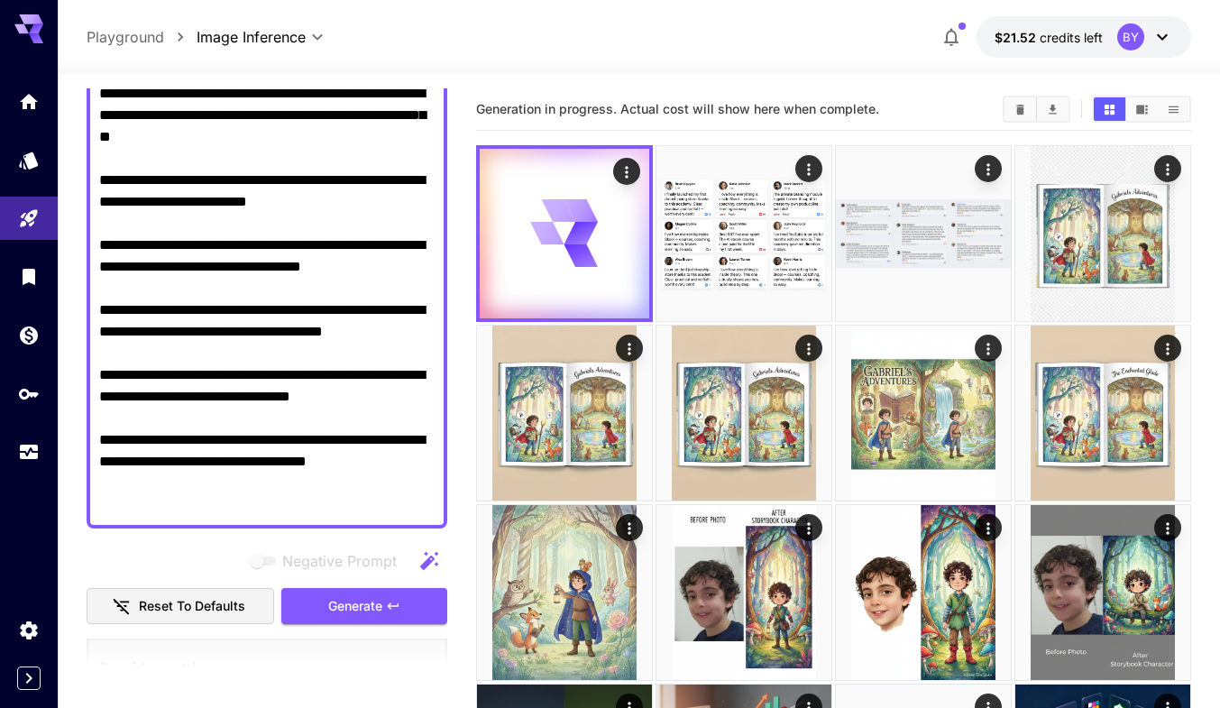
drag, startPoint x: 109, startPoint y: 223, endPoint x: 290, endPoint y: 250, distance: 183.3
click at [290, 250] on textarea "Negative Prompt" at bounding box center [266, 159] width 335 height 714
click at [98, 229] on div at bounding box center [267, 158] width 361 height 739
drag, startPoint x: 104, startPoint y: 221, endPoint x: 289, endPoint y: 245, distance: 187.3
click at [289, 245] on textarea "Negative Prompt" at bounding box center [266, 159] width 335 height 714
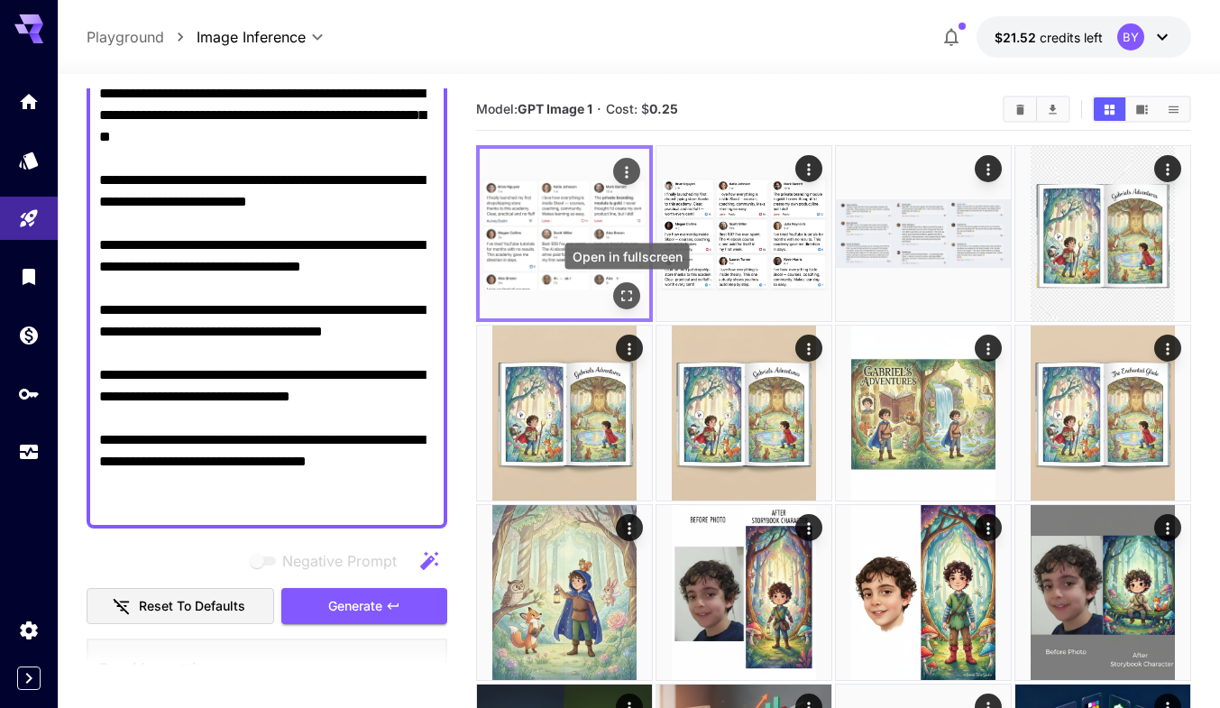
click at [621, 298] on icon "Open in fullscreen" at bounding box center [626, 295] width 11 height 11
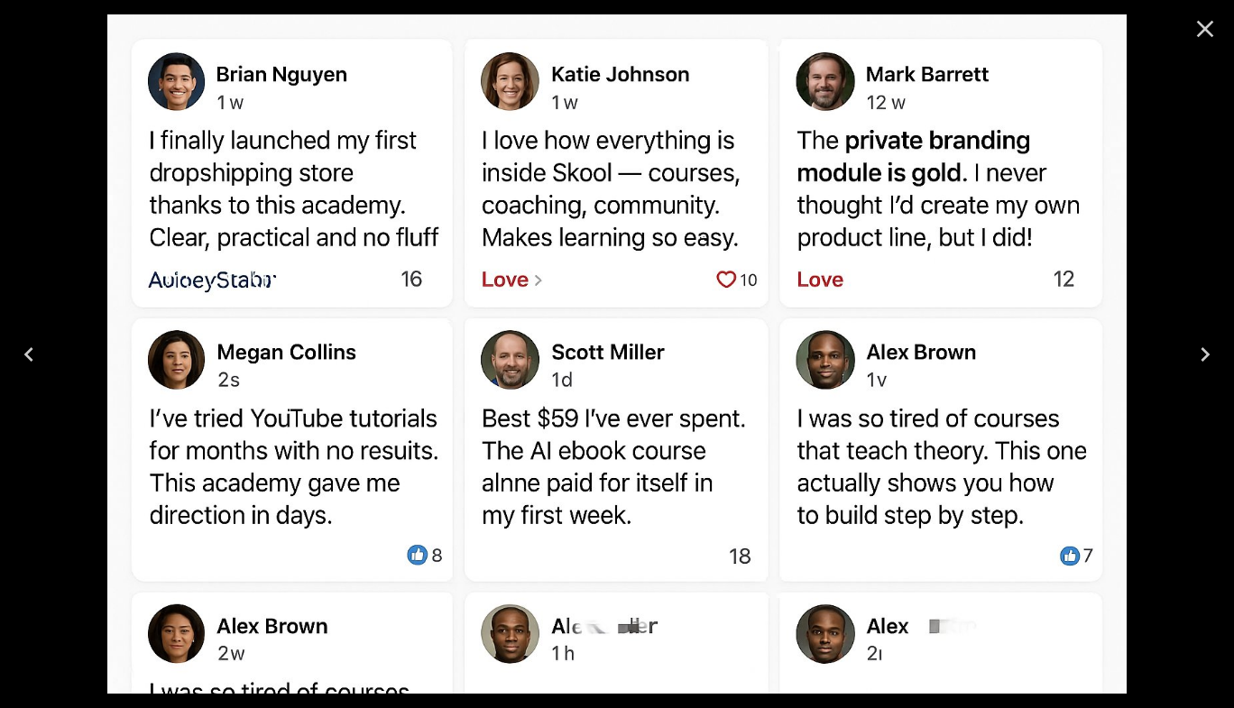
drag, startPoint x: 1200, startPoint y: 19, endPoint x: 1181, endPoint y: 27, distance: 20.6
click at [1200, 19] on icon "Close" at bounding box center [1204, 28] width 29 height 29
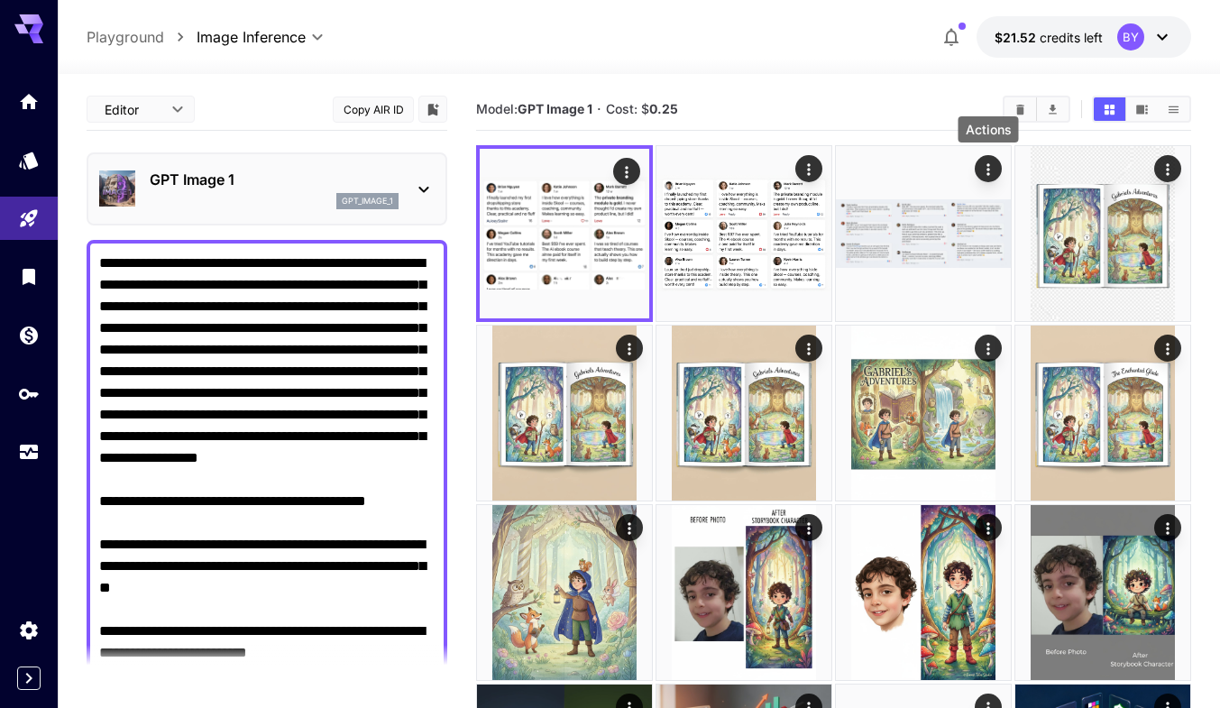
scroll to position [451, 0]
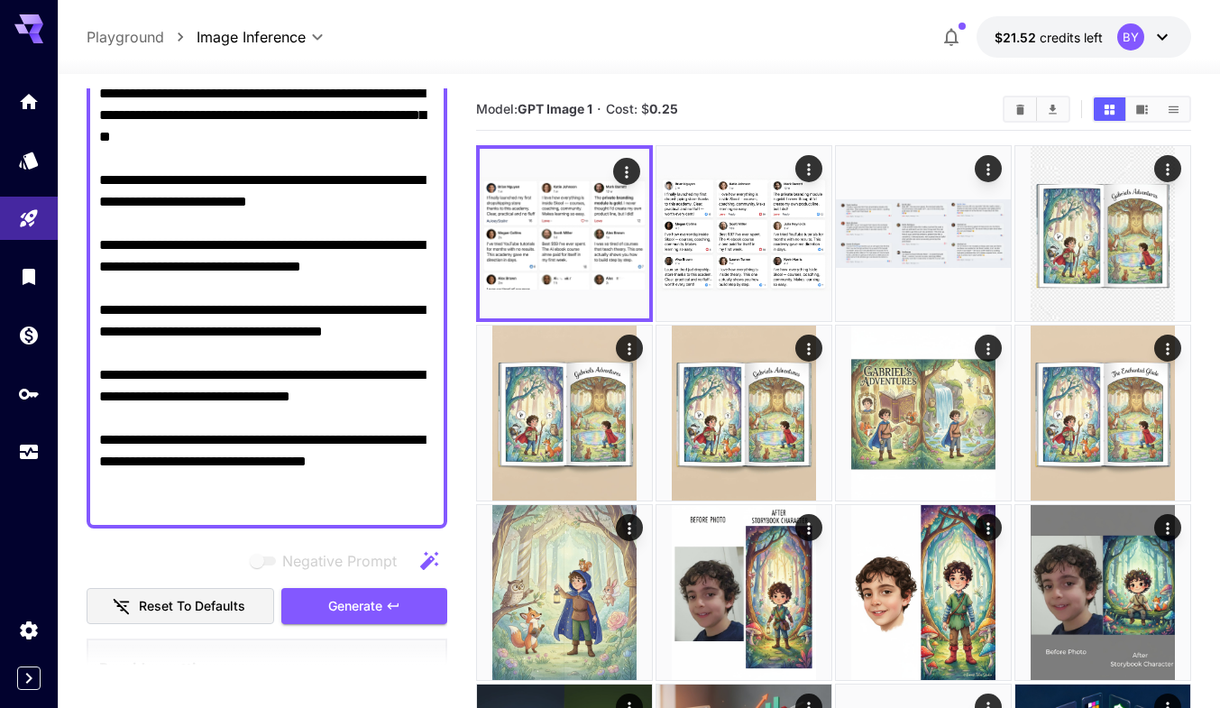
click at [162, 242] on textarea "Negative Prompt" at bounding box center [266, 159] width 335 height 714
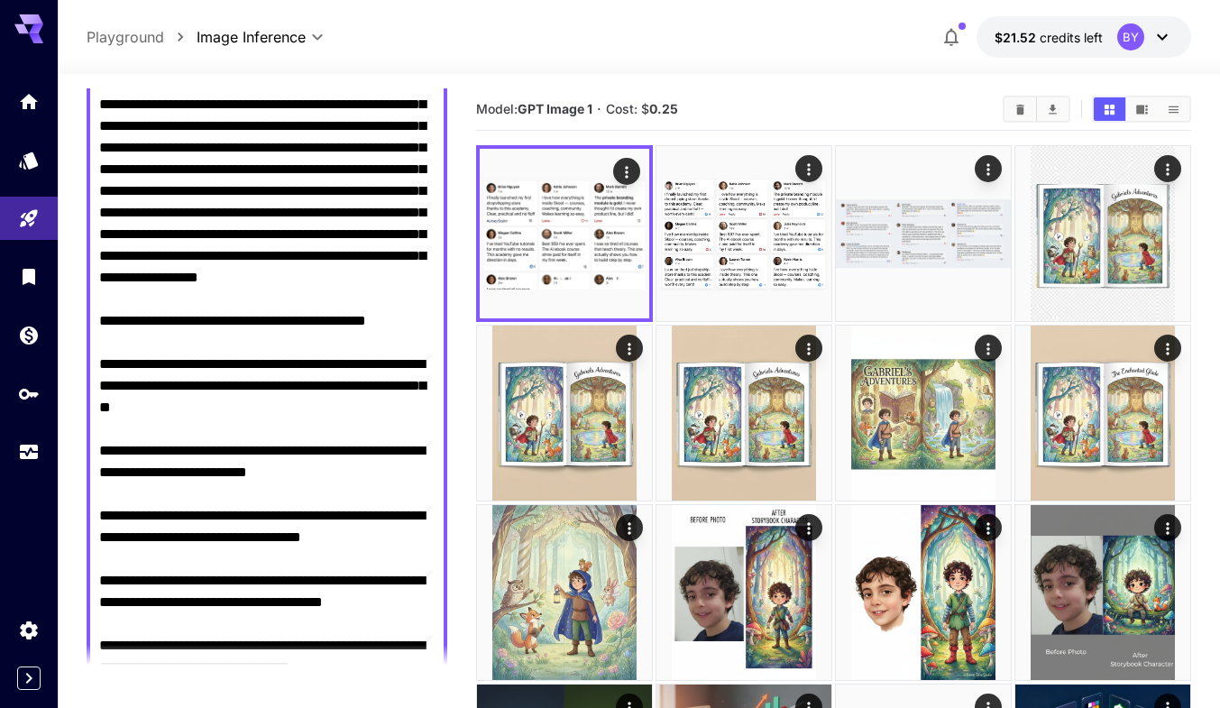
scroll to position [0, 0]
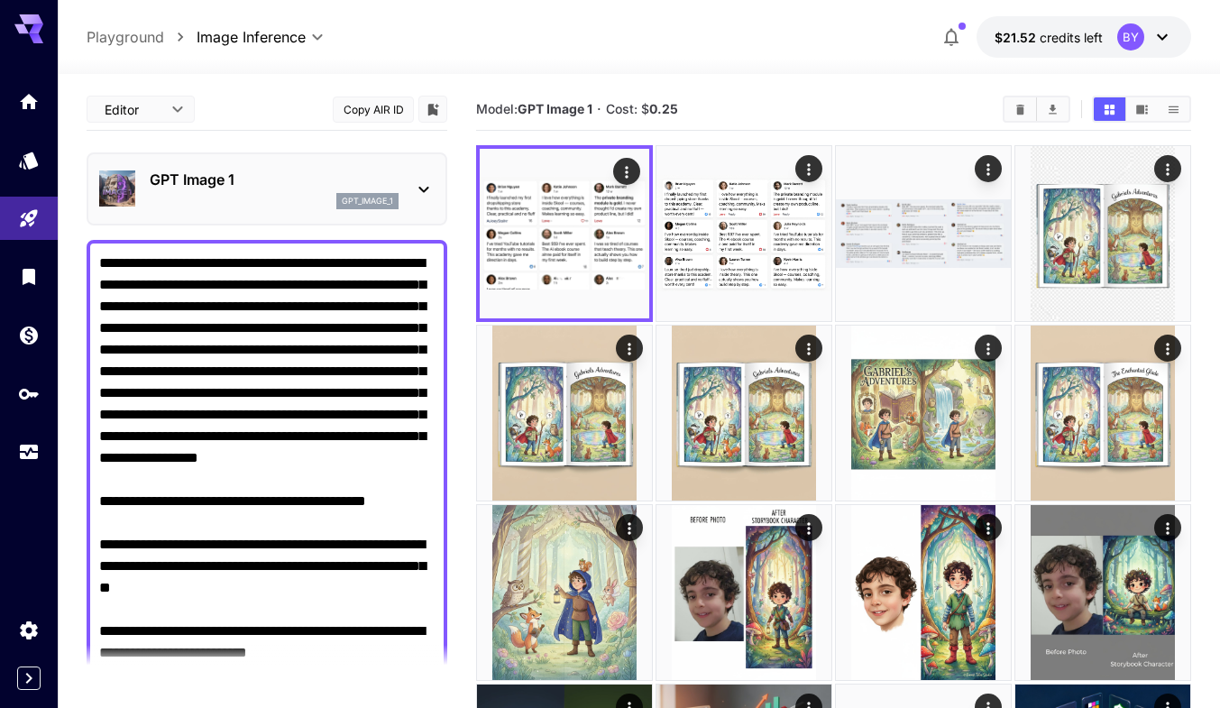
click at [161, 261] on textarea "Negative Prompt" at bounding box center [266, 609] width 335 height 714
click at [145, 287] on textarea "Negative Prompt" at bounding box center [266, 609] width 335 height 714
click at [408, 267] on textarea "Negative Prompt" at bounding box center [266, 609] width 335 height 714
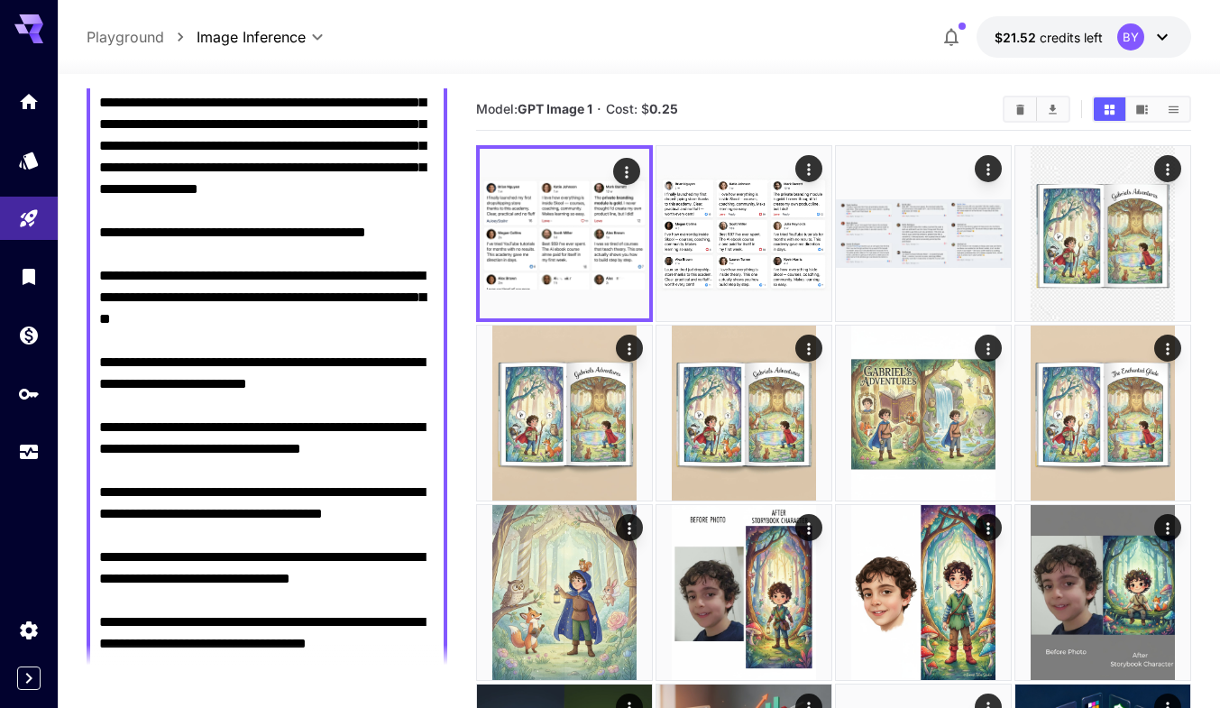
scroll to position [180, 0]
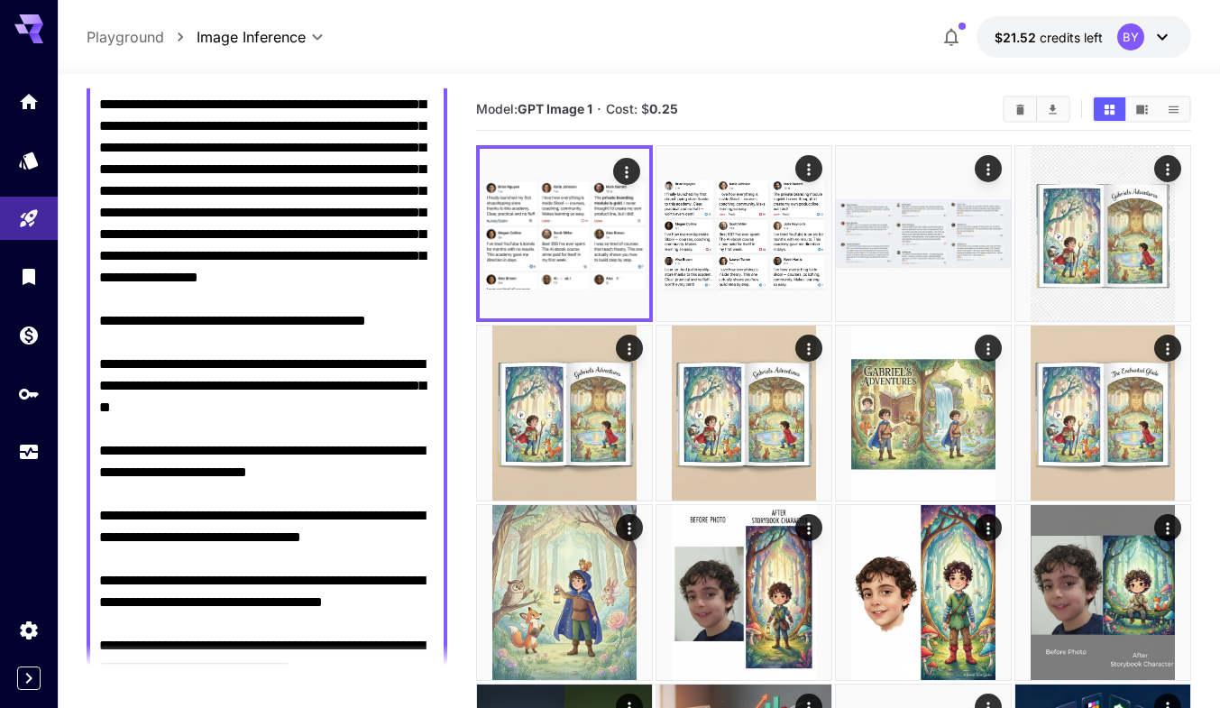
click at [261, 322] on textarea "Negative Prompt" at bounding box center [266, 429] width 335 height 714
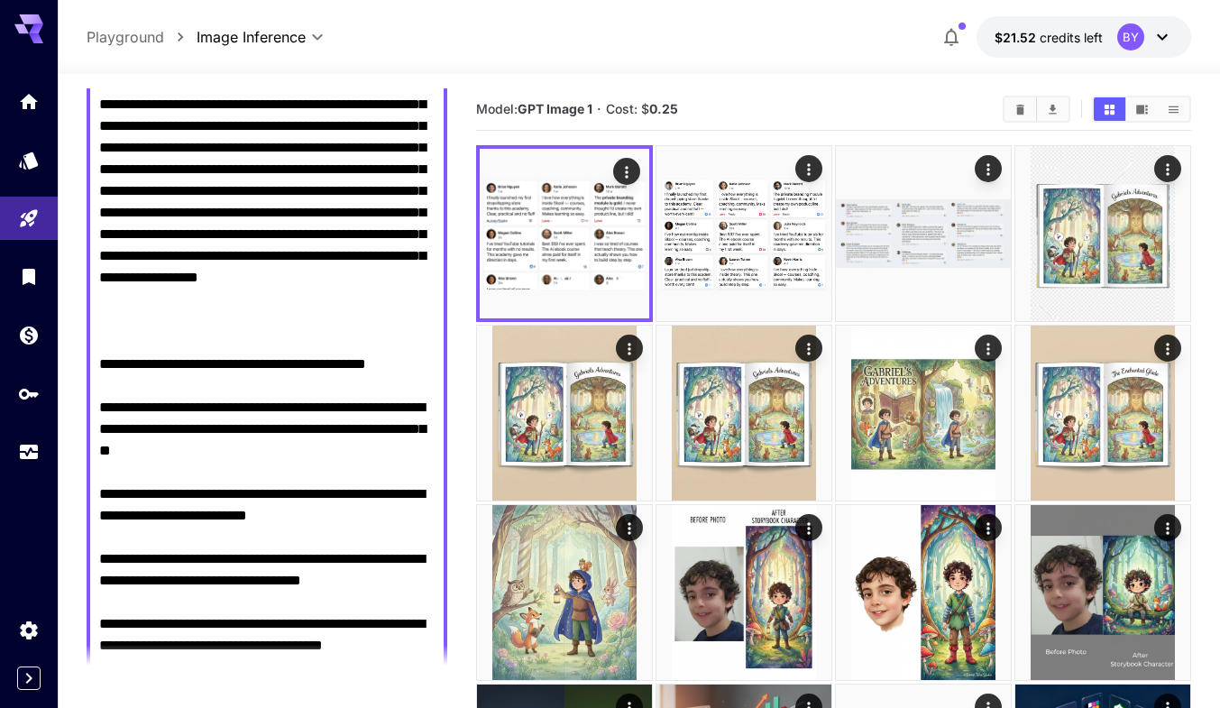
scroll to position [224, 0]
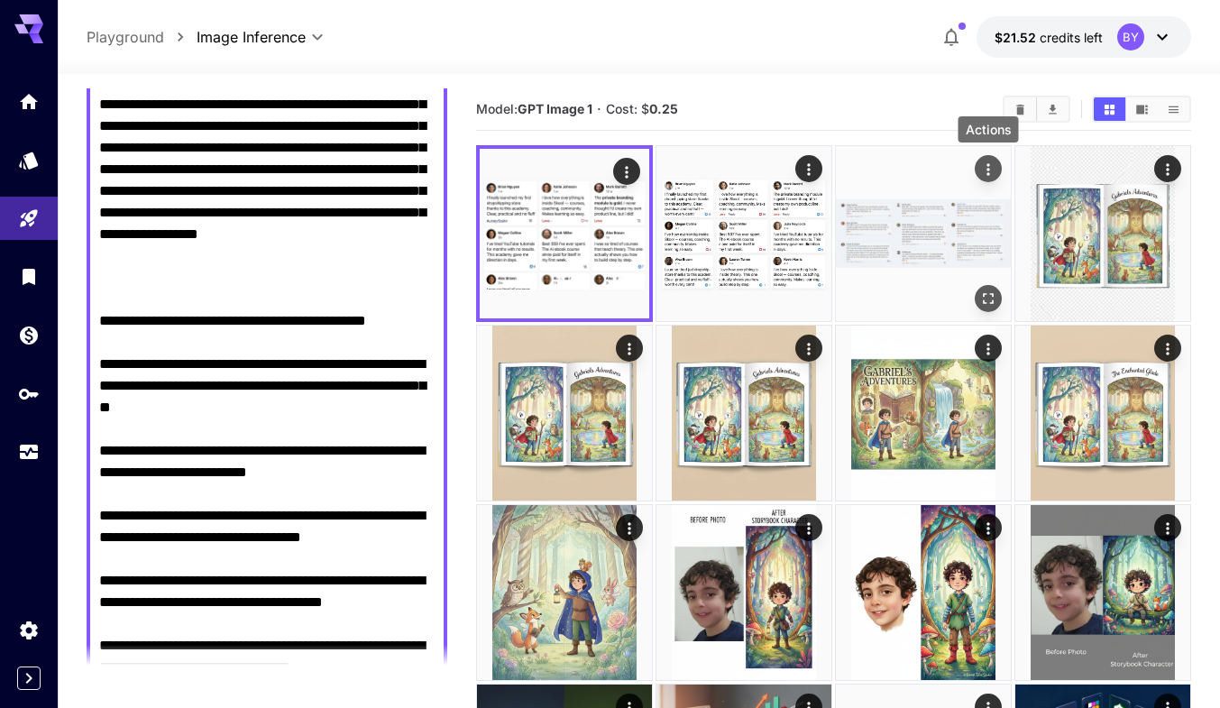
type textarea "**********"
click at [1001, 176] on div "Actions" at bounding box center [988, 168] width 27 height 27
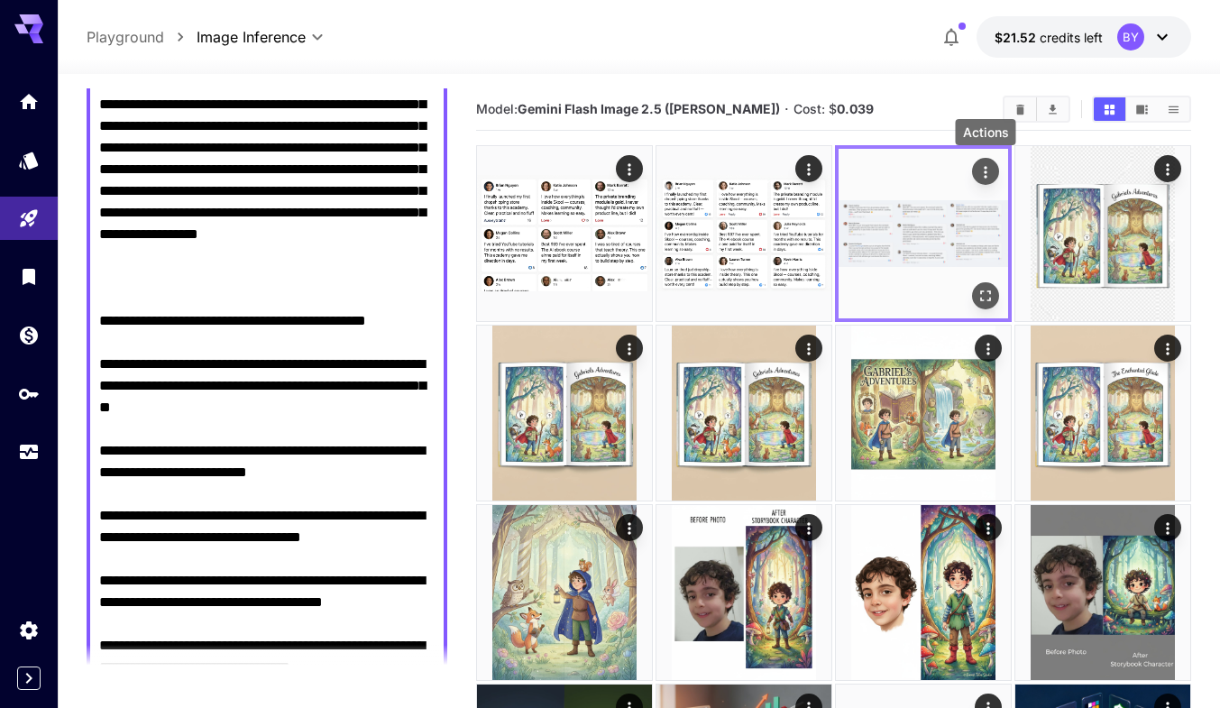
click at [985, 171] on icon "Actions" at bounding box center [985, 172] width 3 height 12
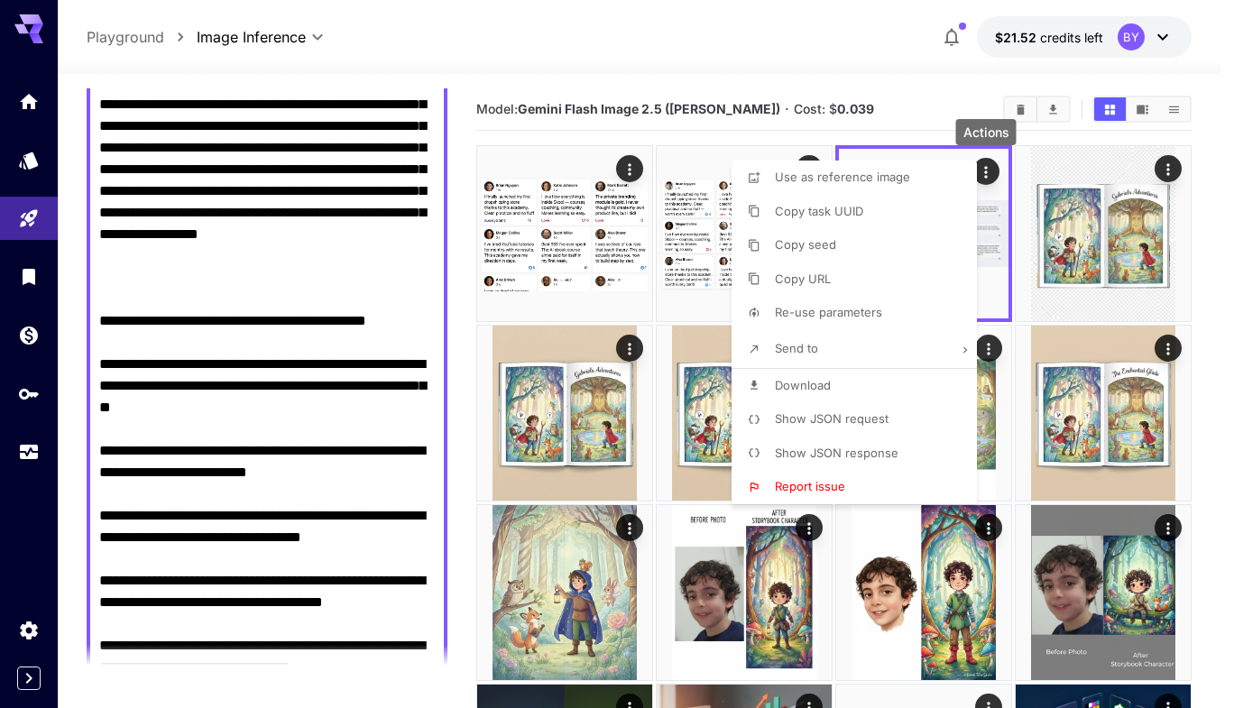
click at [874, 186] on p "Use as reference image" at bounding box center [842, 178] width 135 height 18
click at [305, 301] on div at bounding box center [617, 354] width 1234 height 708
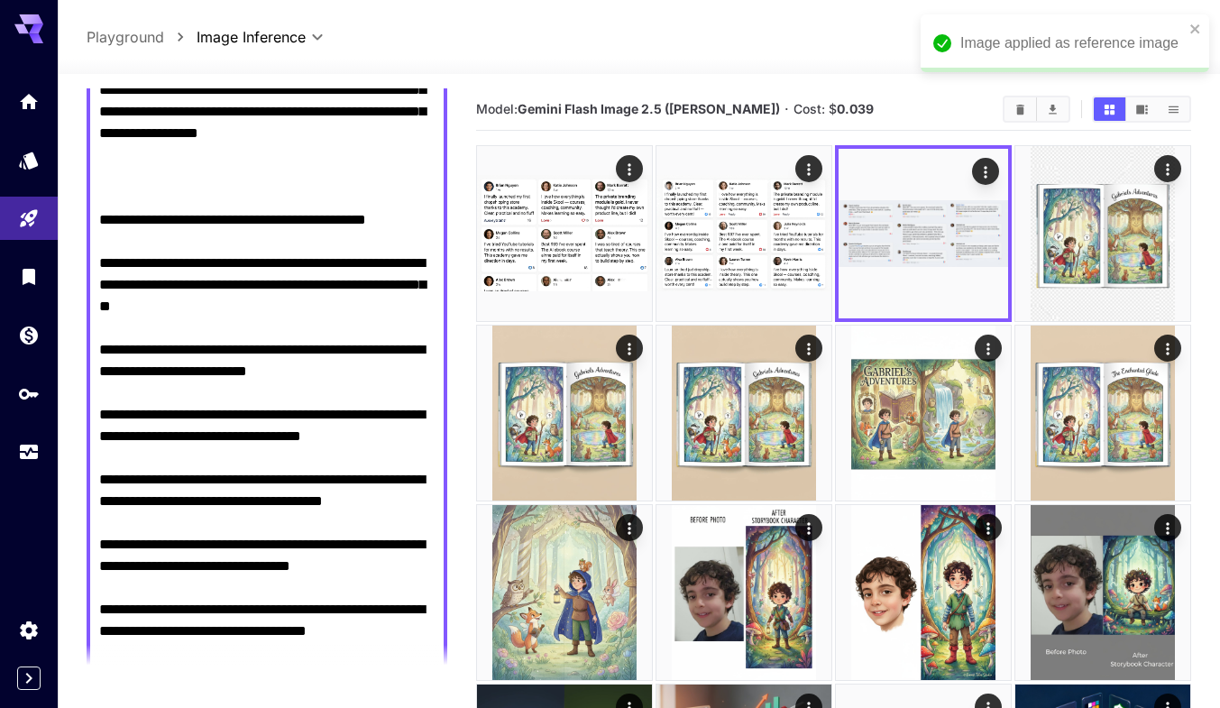
scroll to position [494, 0]
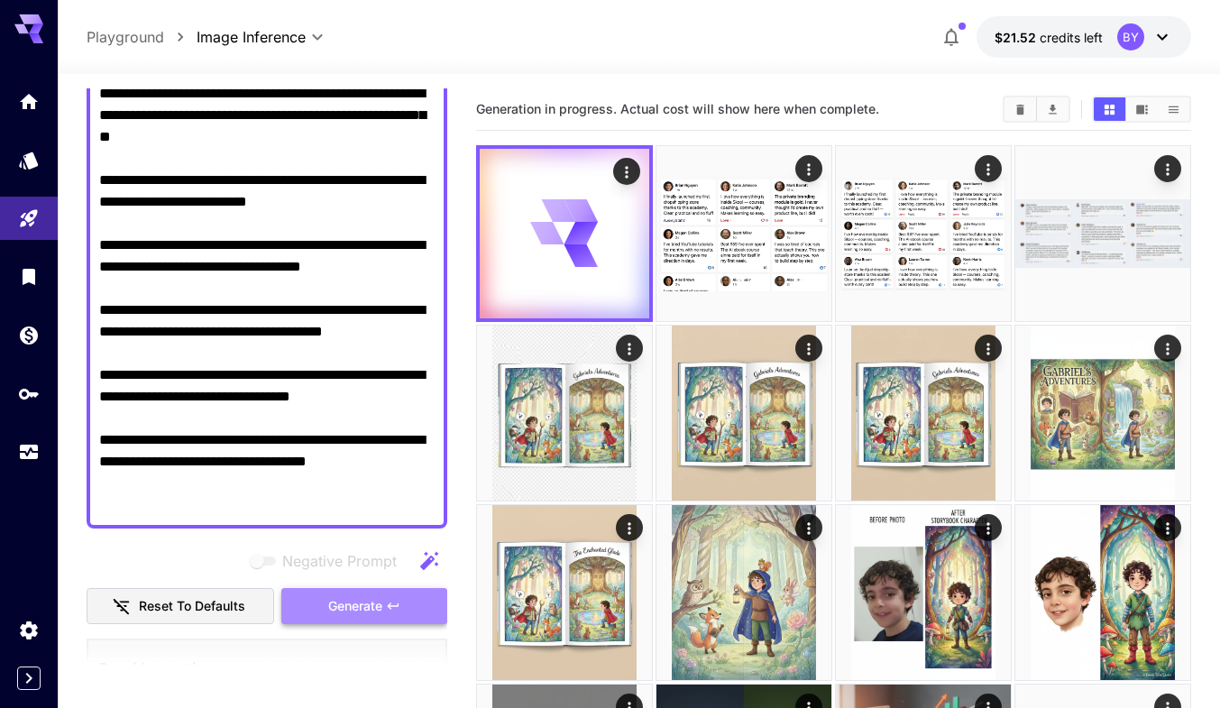
click at [334, 595] on span "Generate" at bounding box center [355, 606] width 54 height 23
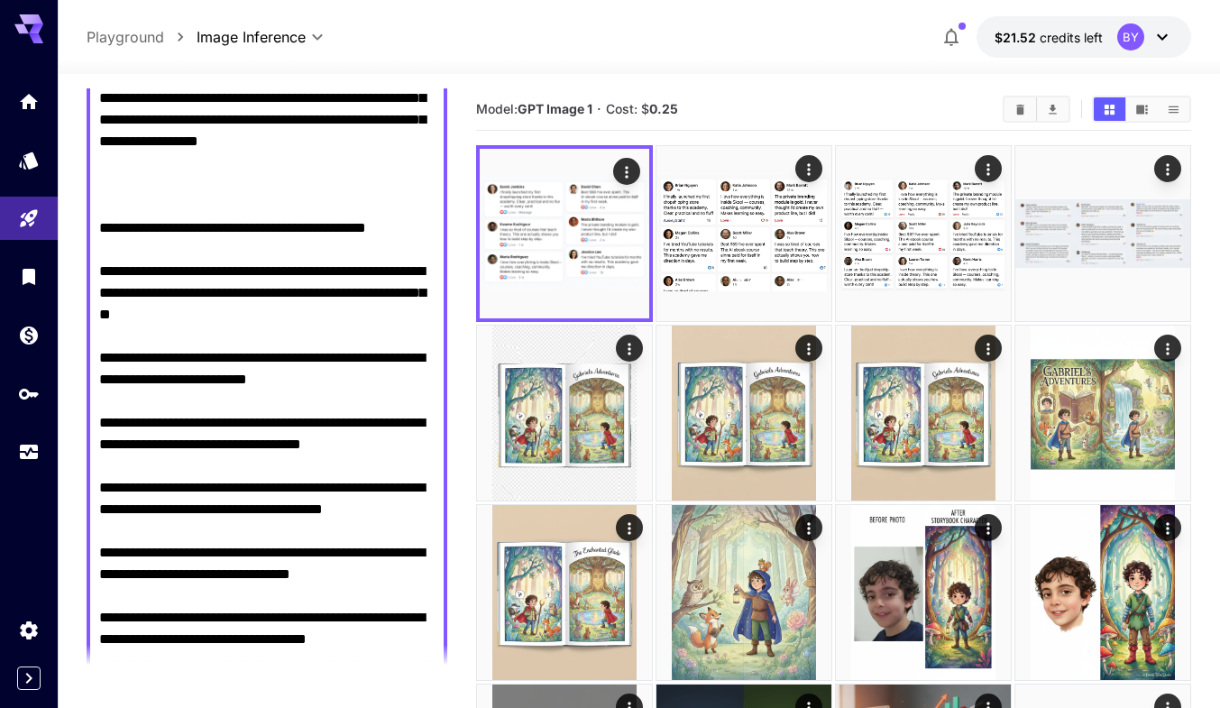
scroll to position [314, 0]
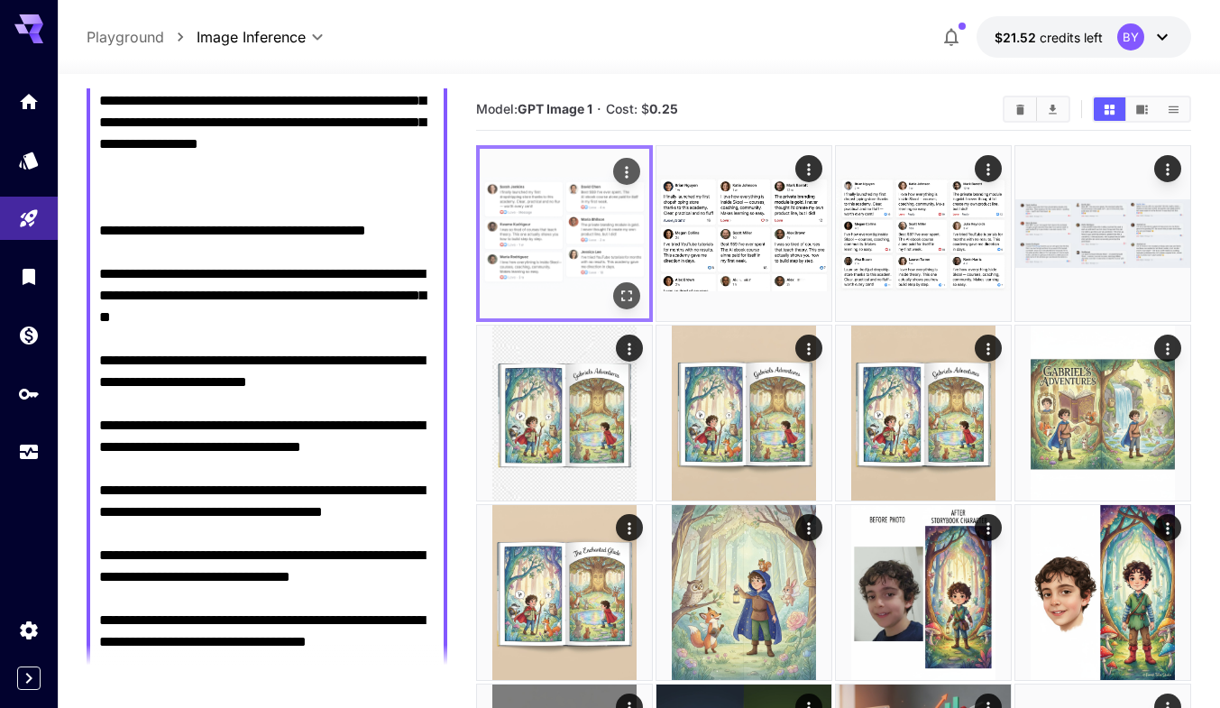
click at [623, 293] on icon "Open in fullscreen" at bounding box center [627, 296] width 18 height 18
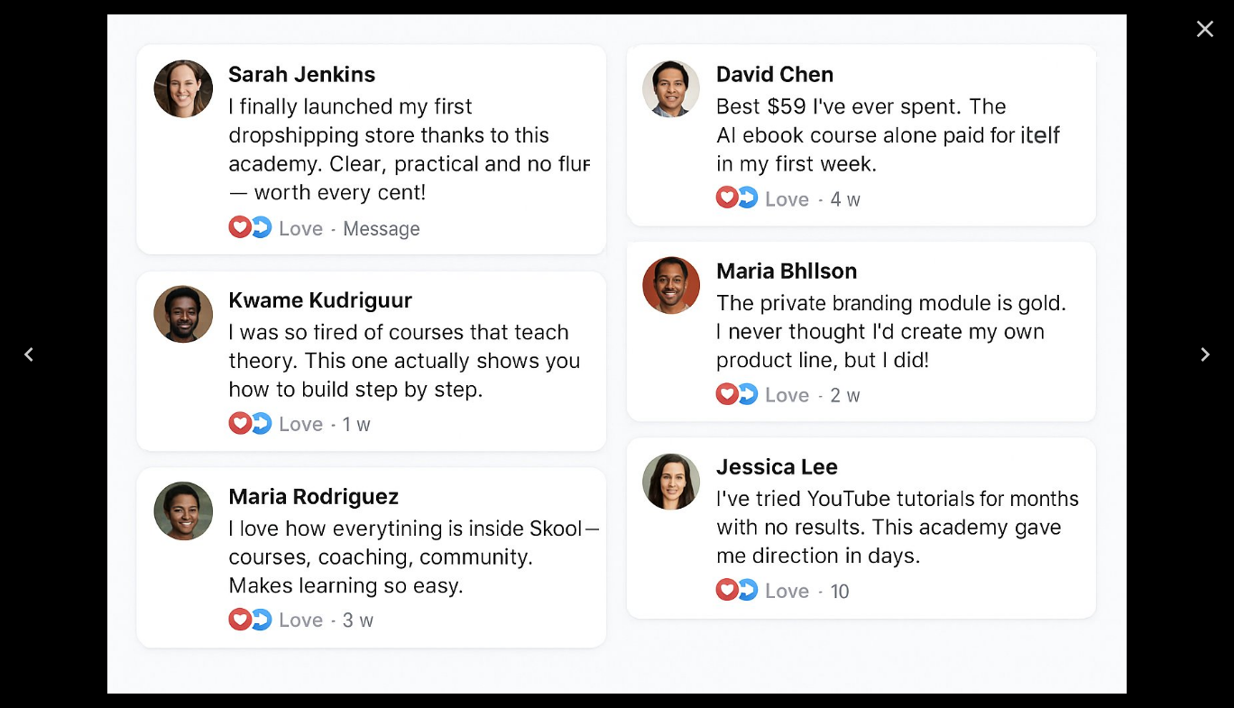
click at [1218, 28] on icon "Close" at bounding box center [1204, 28] width 29 height 29
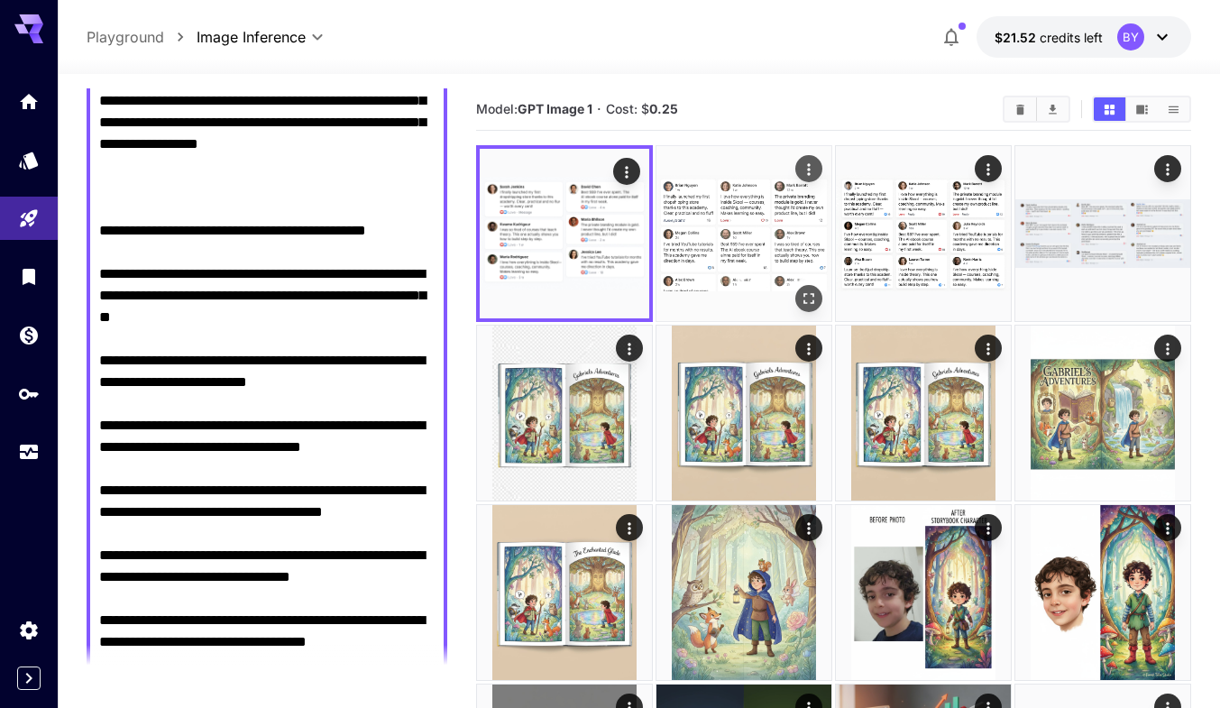
click at [830, 300] on img at bounding box center [743, 233] width 175 height 175
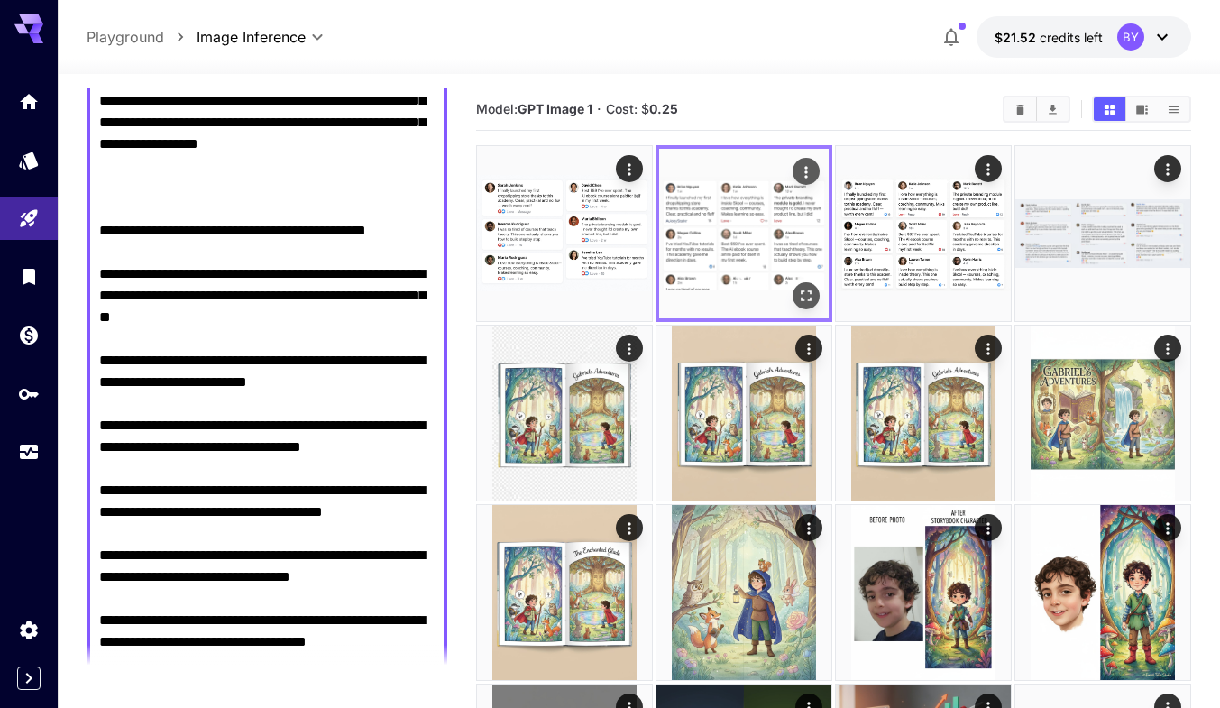
click at [824, 298] on img at bounding box center [744, 234] width 170 height 170
click at [814, 297] on icon "Open in fullscreen" at bounding box center [806, 296] width 18 height 18
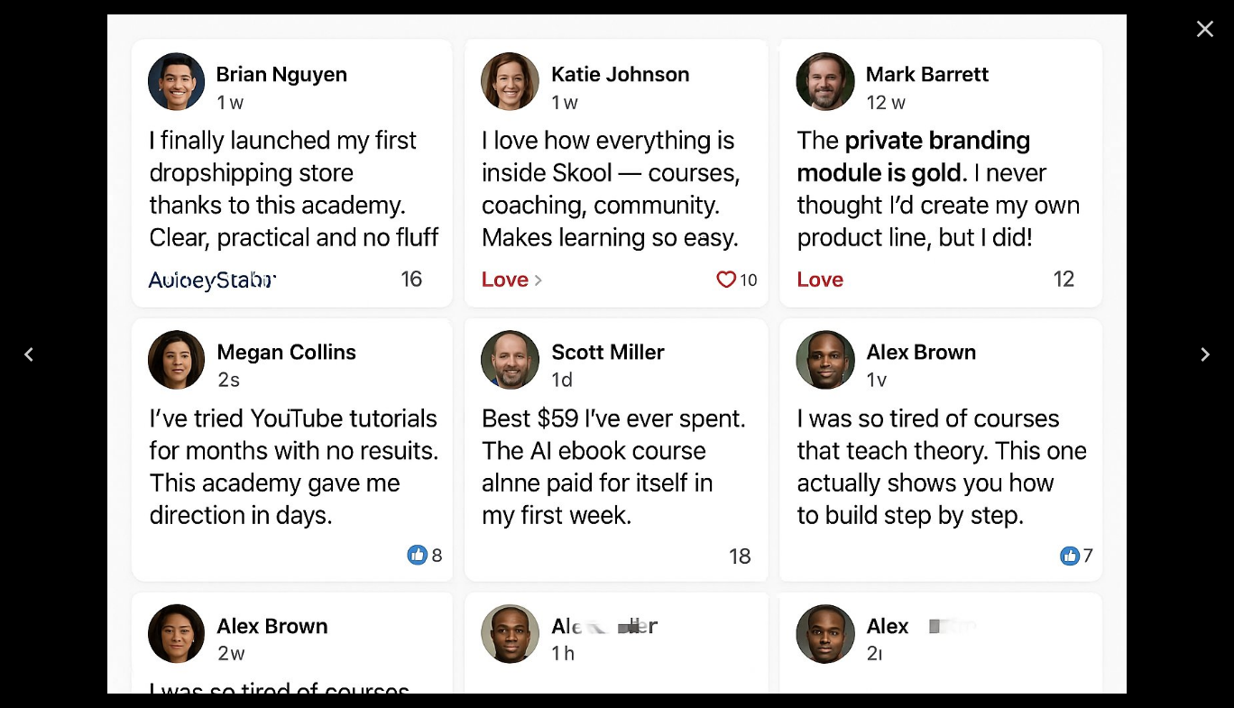
click at [1212, 32] on icon "Close" at bounding box center [1204, 28] width 29 height 29
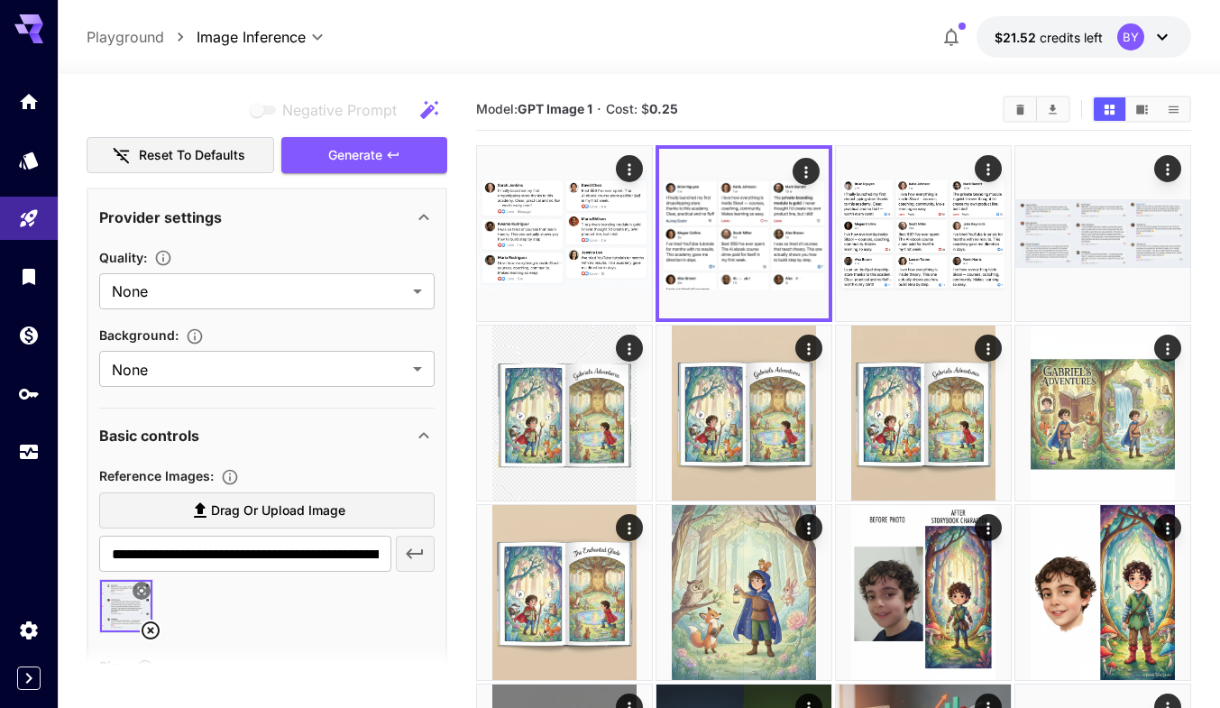
scroll to position [1035, 0]
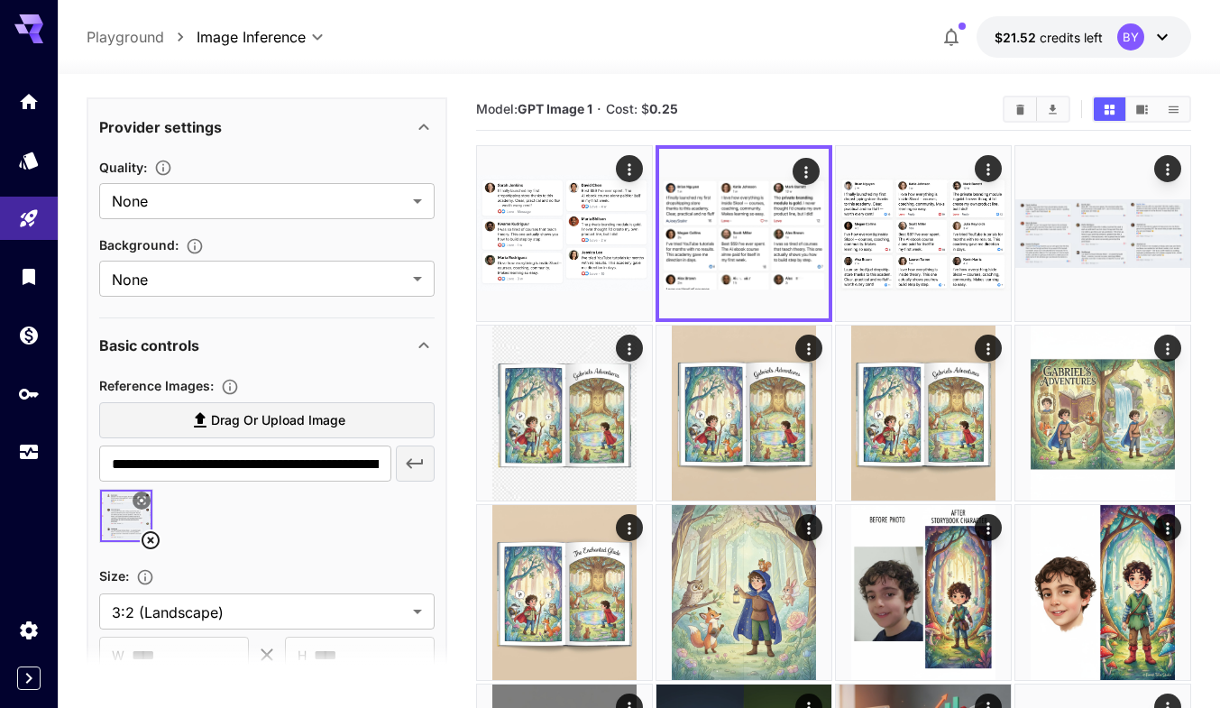
click at [151, 543] on icon at bounding box center [151, 540] width 22 height 22
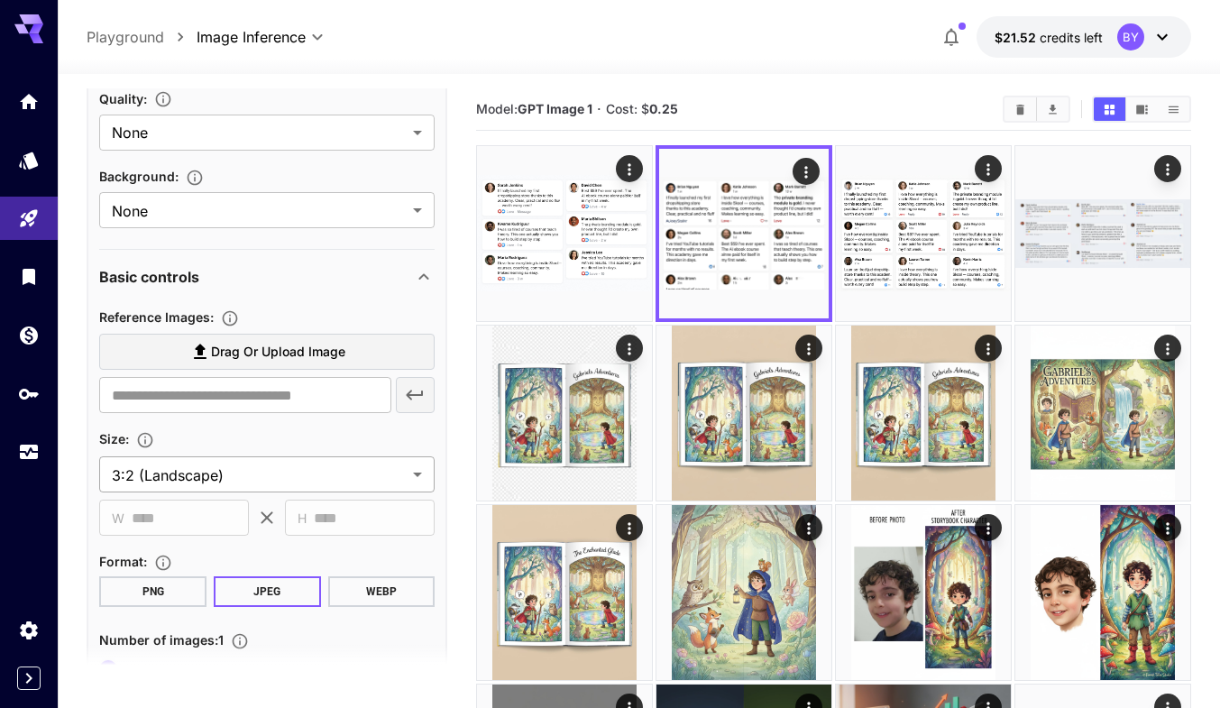
scroll to position [1125, 0]
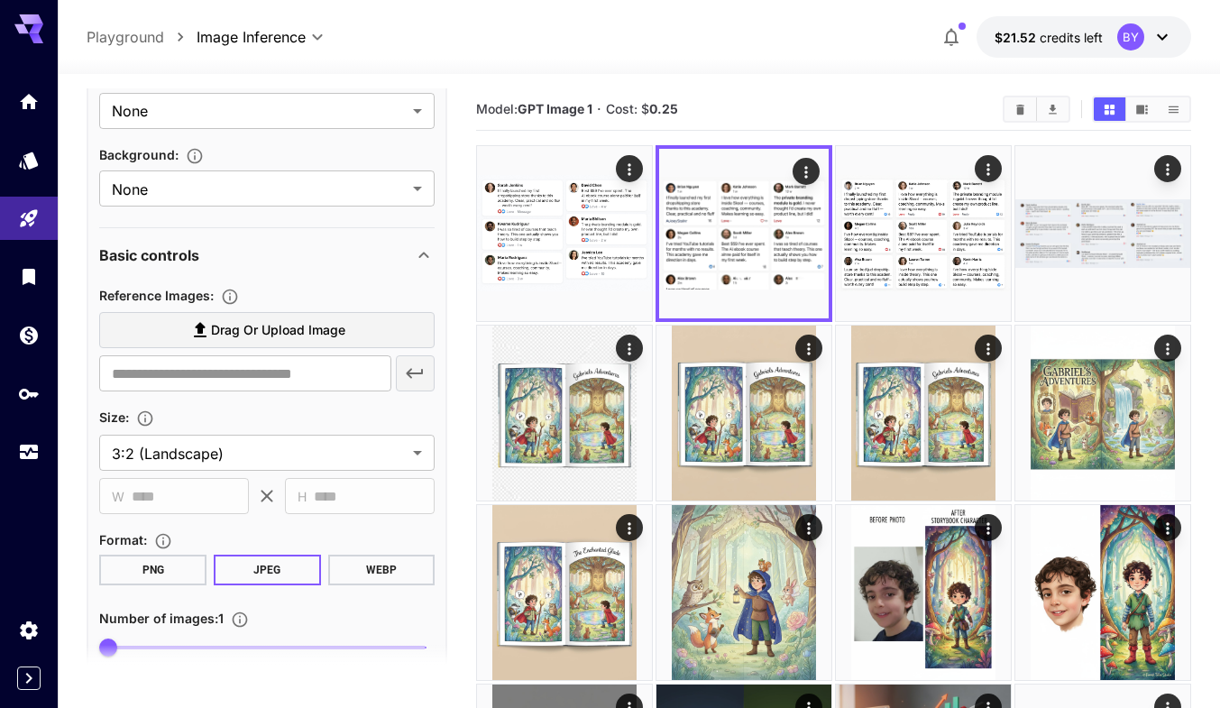
click at [308, 315] on label "Drag or upload image" at bounding box center [266, 330] width 335 height 37
click at [0, 0] on input "Drag or upload image" at bounding box center [0, 0] width 0 height 0
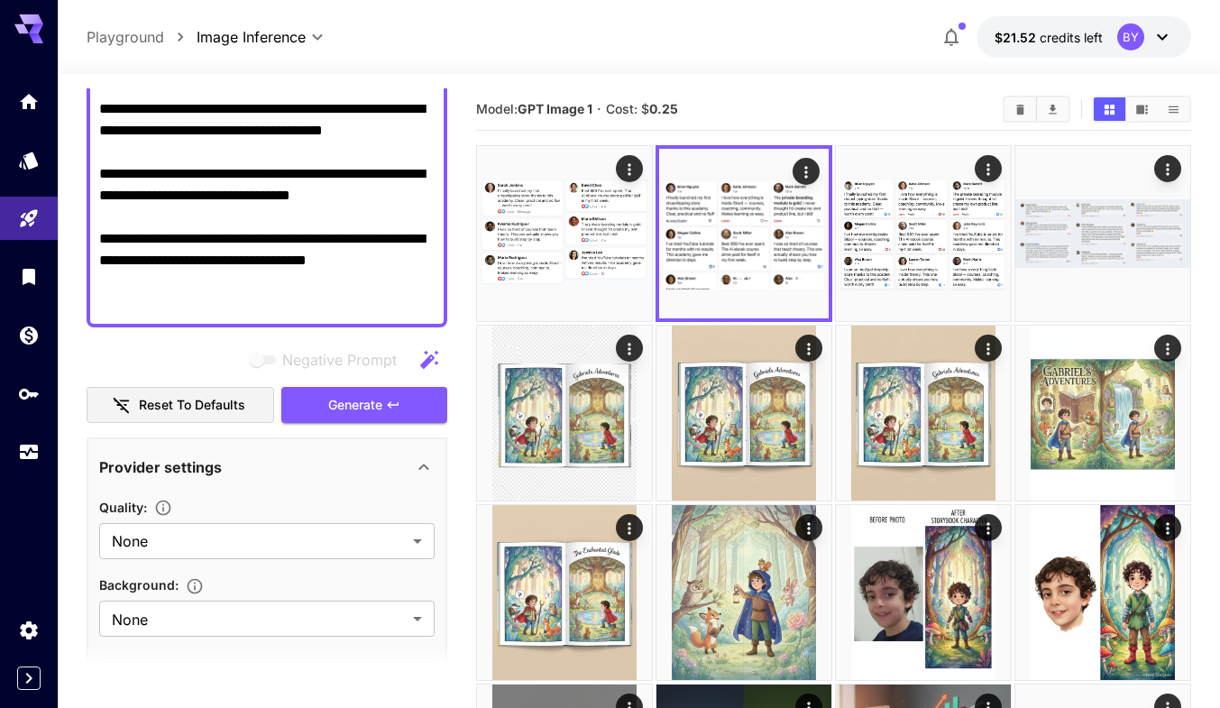
type input "**********"
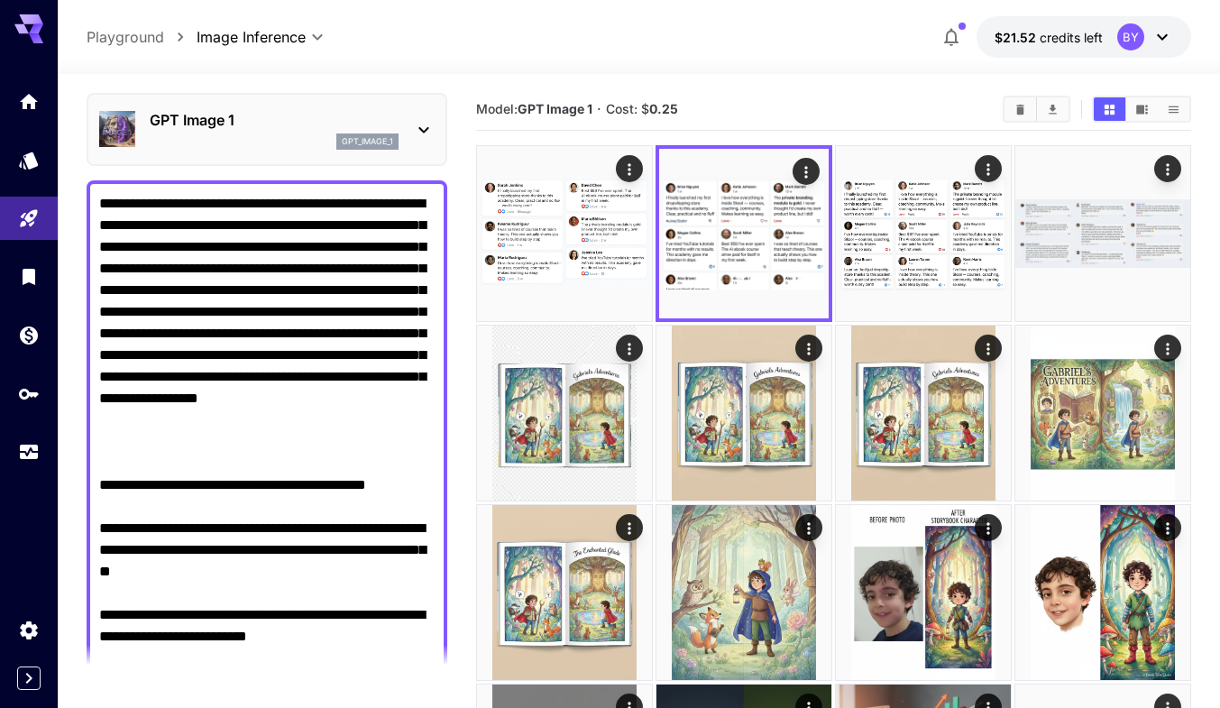
scroll to position [43, 0]
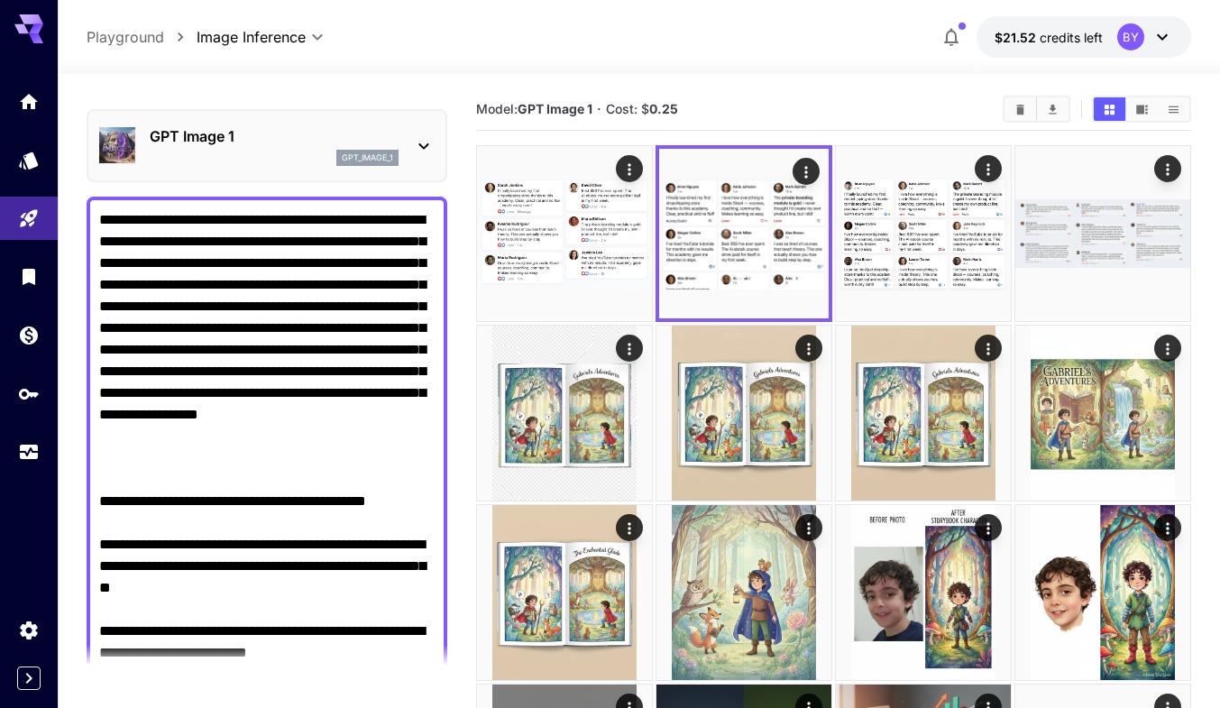
drag, startPoint x: 145, startPoint y: 264, endPoint x: 397, endPoint y: 381, distance: 277.5
click at [406, 364] on textarea "Negative Prompt" at bounding box center [266, 587] width 335 height 757
click at [394, 384] on textarea "Negative Prompt" at bounding box center [266, 587] width 335 height 757
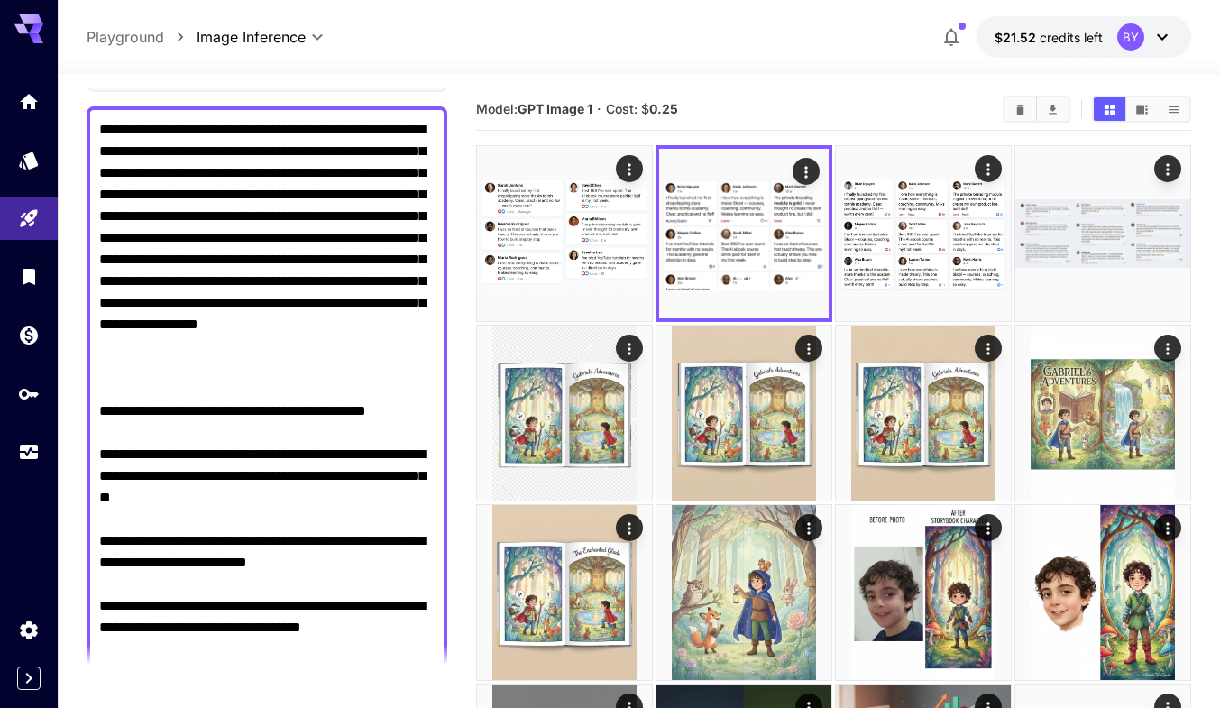
click at [211, 385] on textarea "Negative Prompt" at bounding box center [266, 497] width 335 height 757
click at [205, 382] on textarea "Negative Prompt" at bounding box center [266, 497] width 335 height 757
click at [224, 379] on textarea "Negative Prompt" at bounding box center [266, 497] width 335 height 757
click at [236, 372] on textarea "Negative Prompt" at bounding box center [266, 497] width 335 height 757
type textarea "**********"
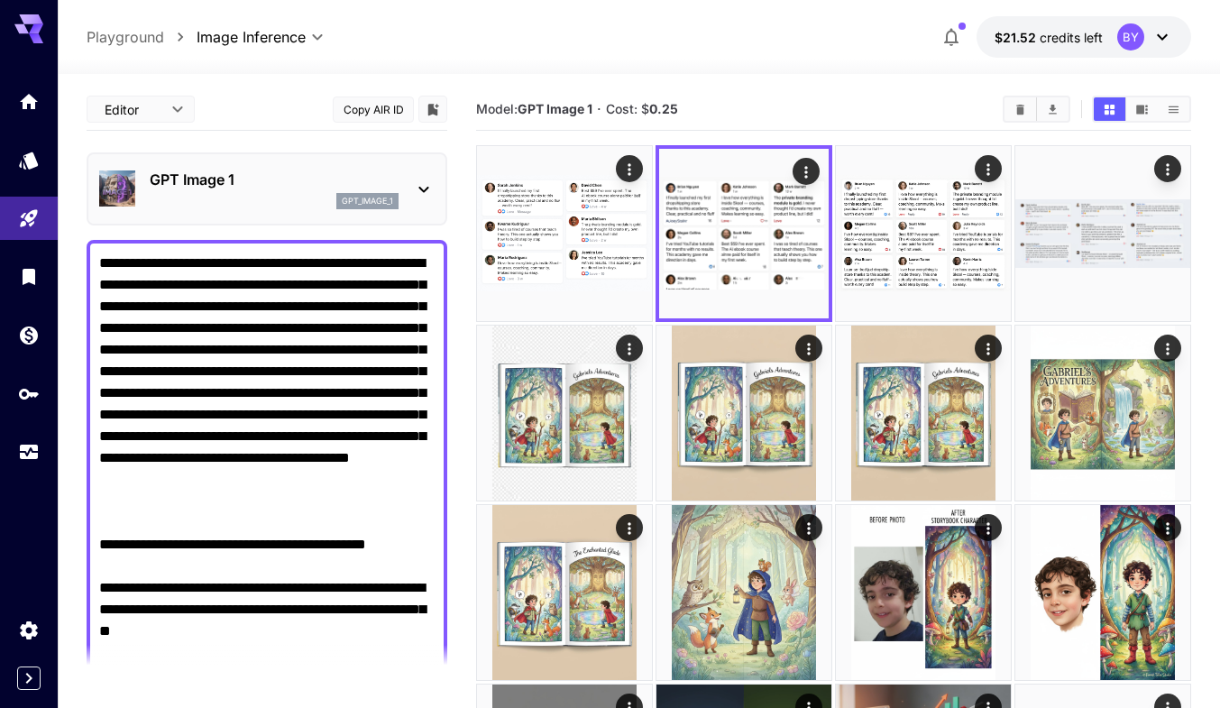
scroll to position [133, 0]
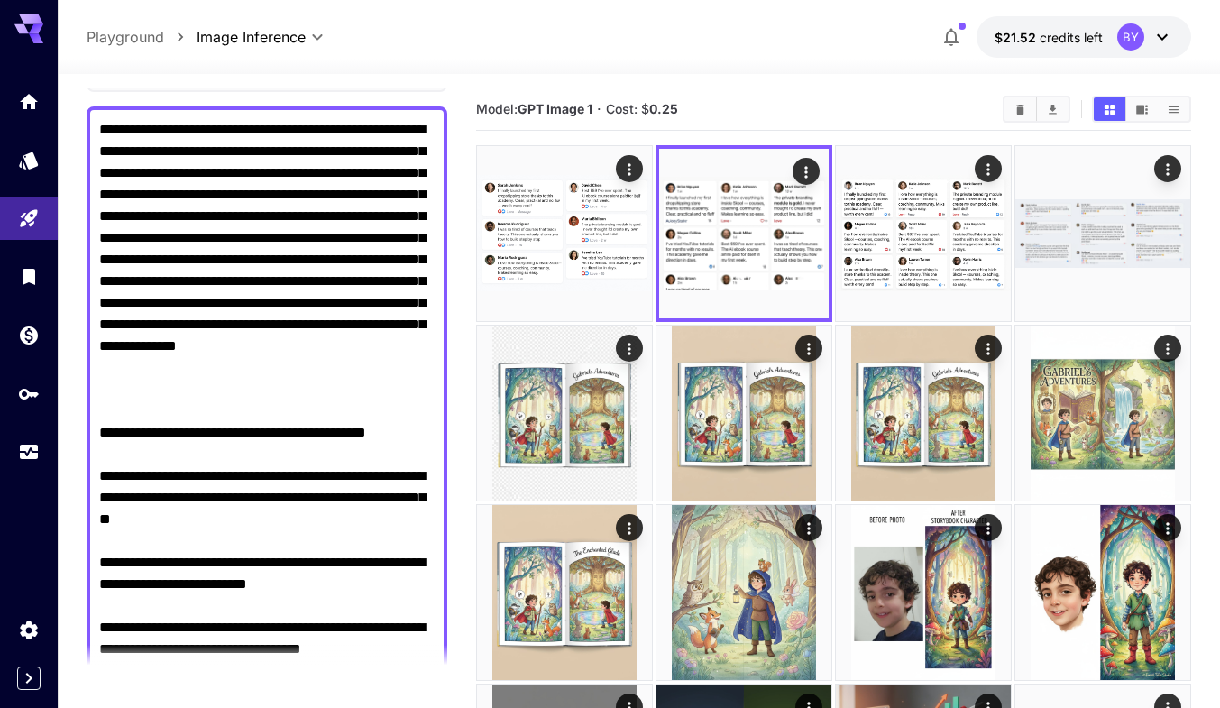
click at [152, 416] on textarea "Negative Prompt" at bounding box center [266, 508] width 335 height 779
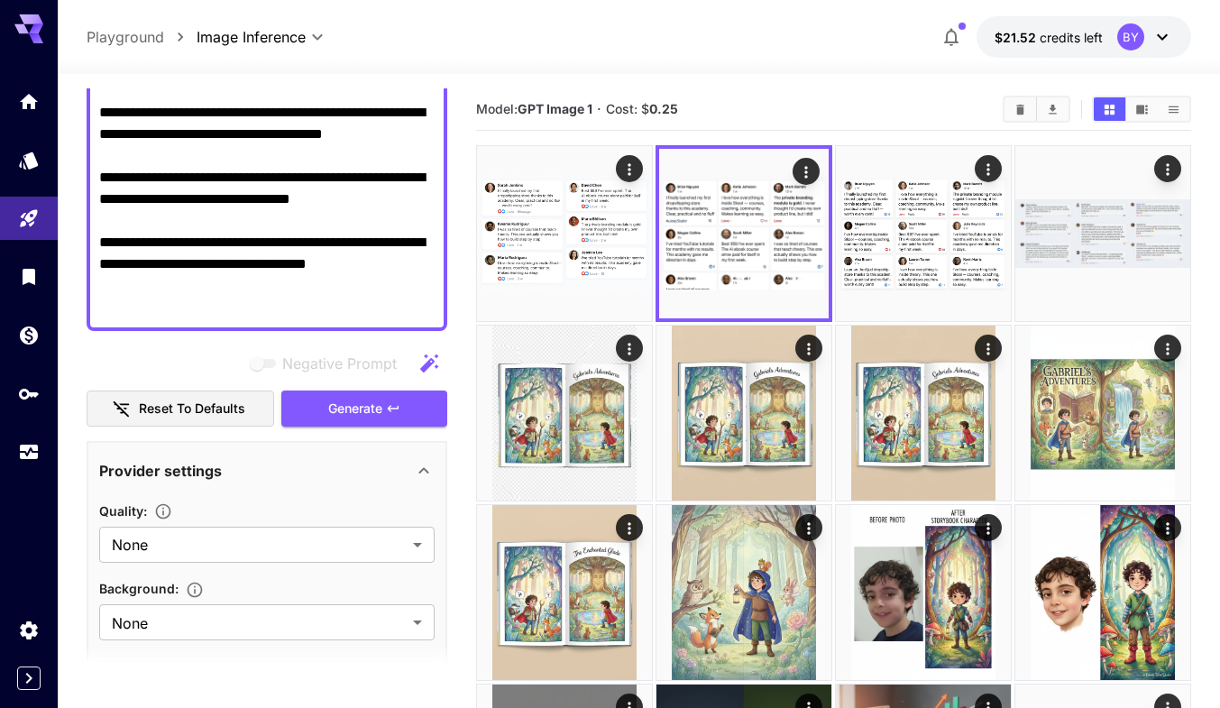
scroll to position [765, 0]
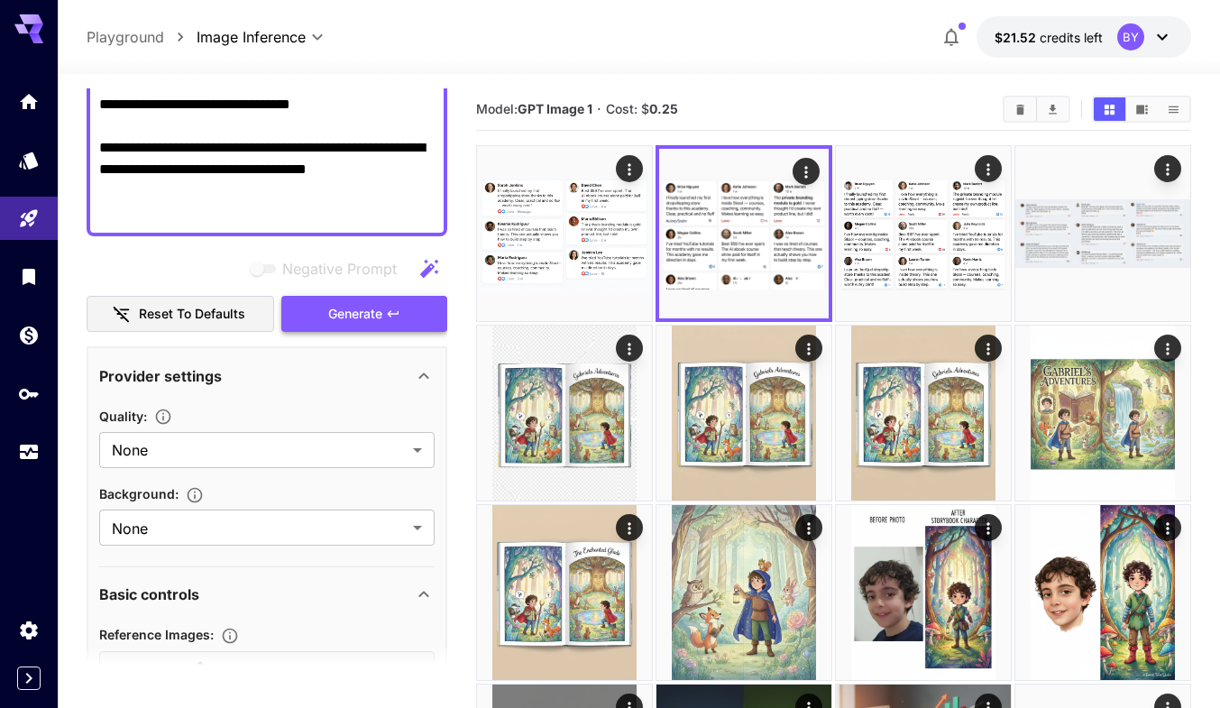
type textarea "**********"
click at [349, 310] on span "Generate" at bounding box center [355, 314] width 54 height 23
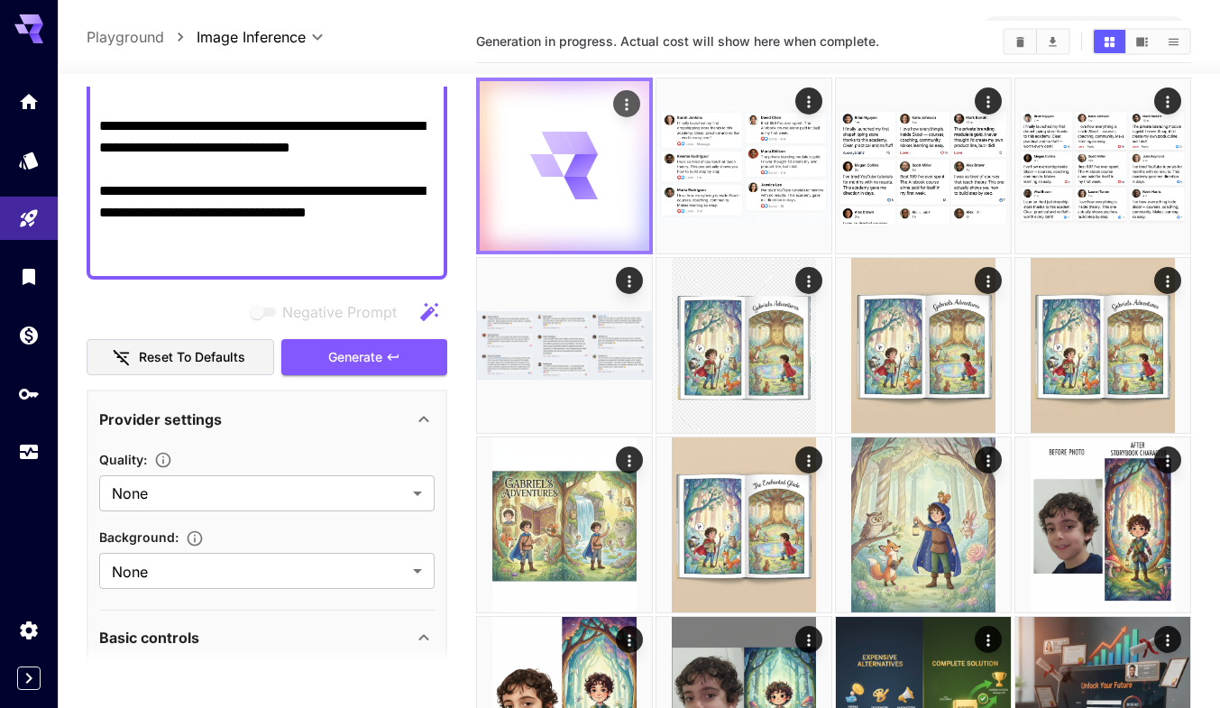
scroll to position [0, 0]
